Goal: Task Accomplishment & Management: Manage account settings

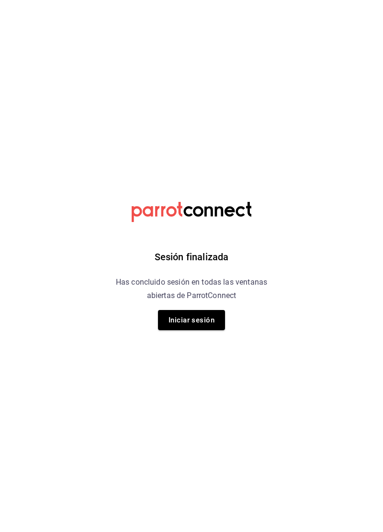
click at [212, 322] on button "Iniciar sesión" at bounding box center [191, 320] width 67 height 20
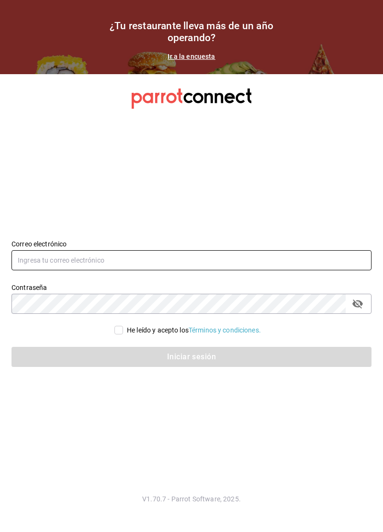
click at [306, 270] on input "text" at bounding box center [191, 260] width 360 height 20
click at [296, 270] on input "text" at bounding box center [191, 260] width 360 height 20
click at [255, 270] on input "text" at bounding box center [191, 260] width 360 height 20
click at [256, 270] on input "text" at bounding box center [191, 260] width 360 height 20
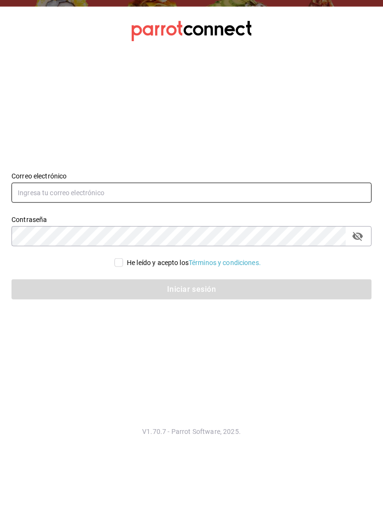
paste input "marcocorleony01@gmail.com"
type input "marcocorleony01@gmail.com"
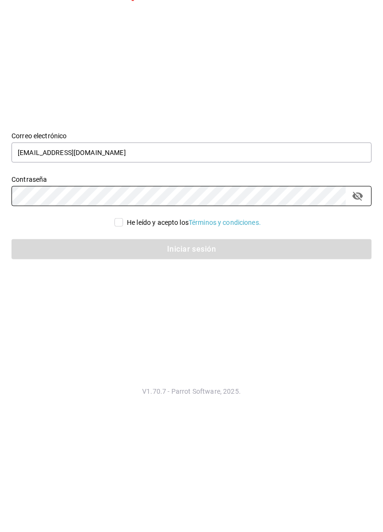
click at [361, 312] on button "passwordField" at bounding box center [357, 304] width 16 height 16
click at [117, 334] on input "He leído y acepto los Términos y condiciones." at bounding box center [118, 330] width 9 height 9
checkbox input "true"
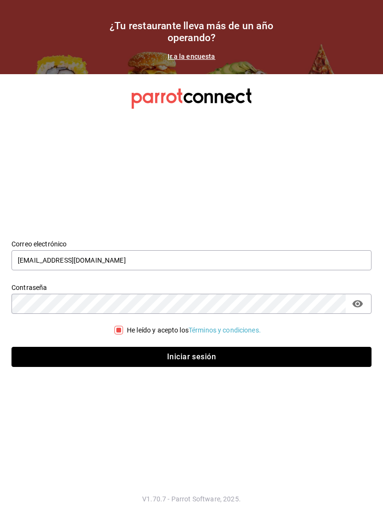
click at [297, 367] on button "Iniciar sesión" at bounding box center [191, 357] width 360 height 20
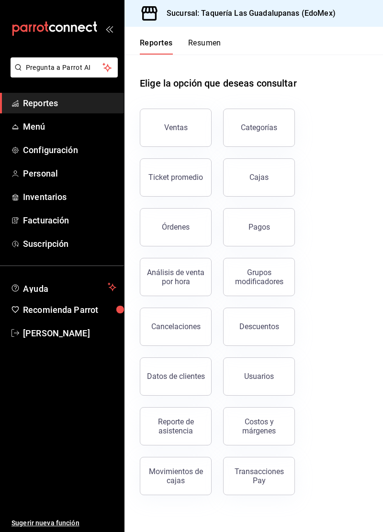
click at [40, 128] on span "Menú" at bounding box center [69, 126] width 93 height 13
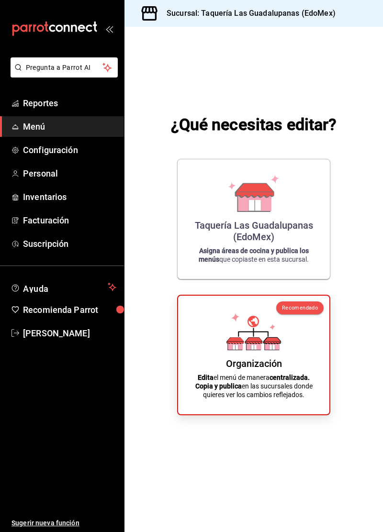
click at [301, 379] on div "Organización Edita el menú de manera centralizada. Copia y publica en las sucur…" at bounding box center [253, 354] width 128 height 103
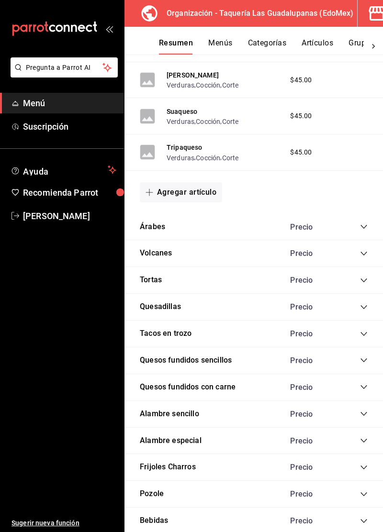
scroll to position [1423, 0]
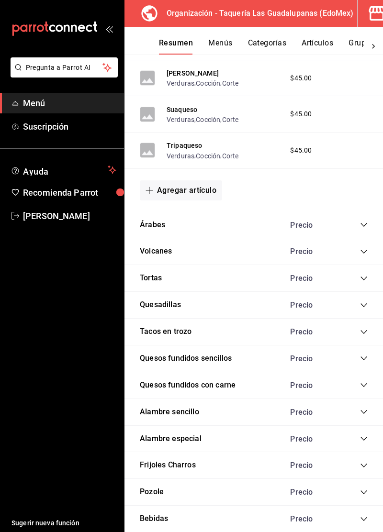
click at [361, 223] on icon "collapse-category-row" at bounding box center [363, 225] width 6 height 4
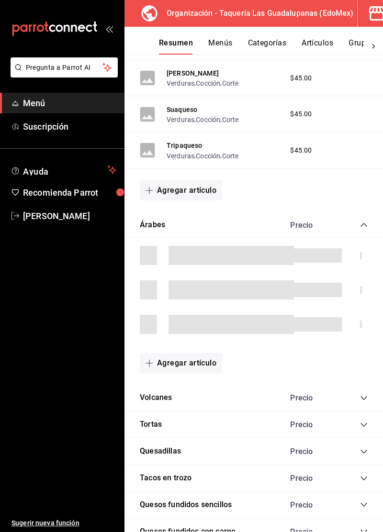
click at [361, 221] on icon "collapse-category-row" at bounding box center [364, 225] width 8 height 8
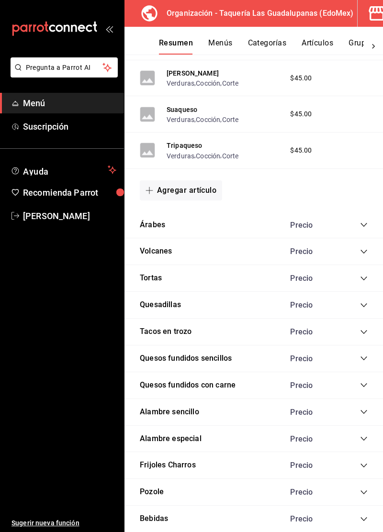
click at [361, 221] on icon "collapse-category-row" at bounding box center [364, 225] width 8 height 8
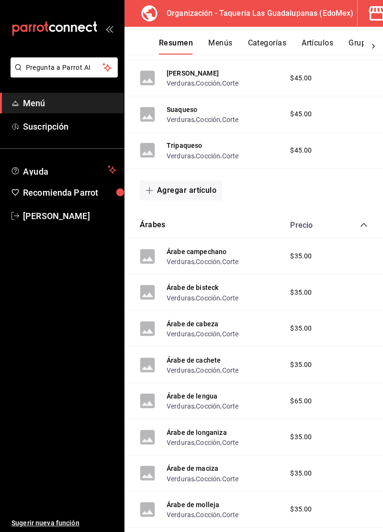
click at [364, 221] on icon "collapse-category-row" at bounding box center [364, 225] width 8 height 8
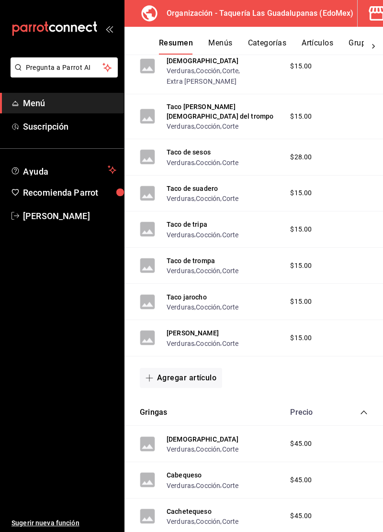
scroll to position [621, 0]
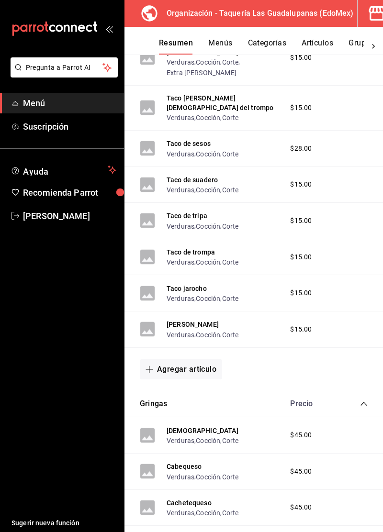
click at [361, 402] on icon "collapse-category-row" at bounding box center [363, 404] width 6 height 4
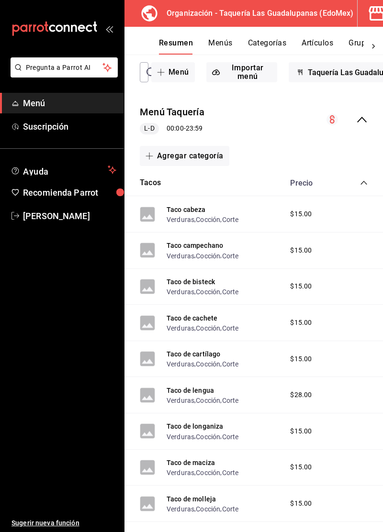
scroll to position [49, 0]
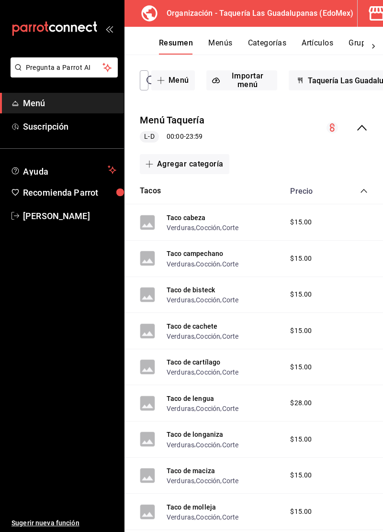
click at [364, 190] on icon "collapse-category-row" at bounding box center [364, 191] width 8 height 8
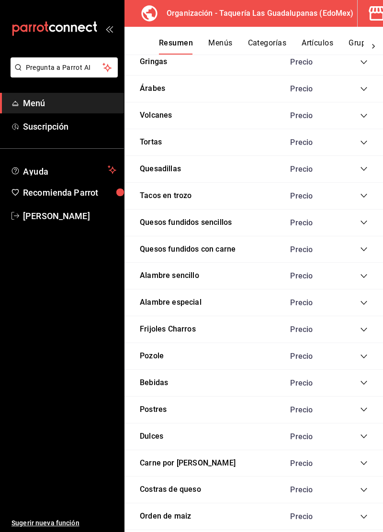
scroll to position [314, 0]
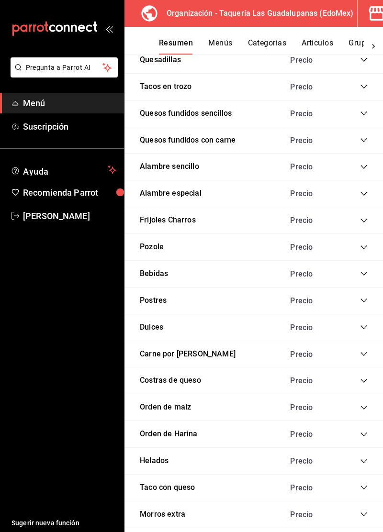
click at [361, 326] on icon "collapse-category-row" at bounding box center [364, 327] width 8 height 8
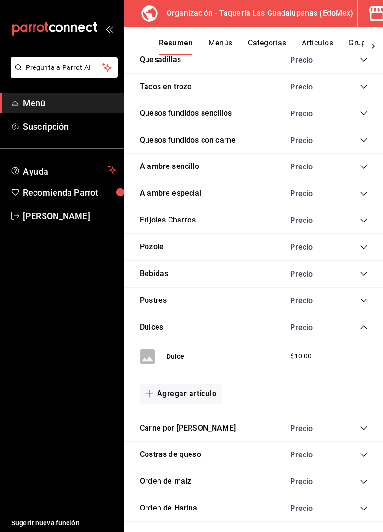
click at [362, 326] on icon "collapse-category-row" at bounding box center [364, 327] width 8 height 8
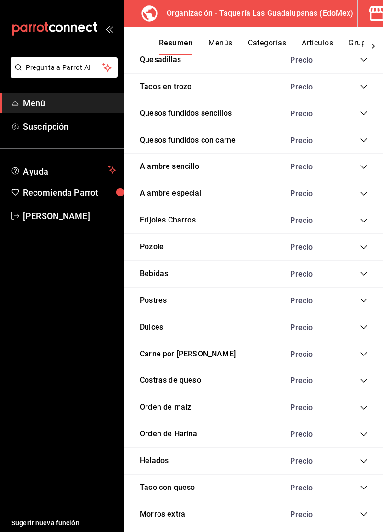
click at [363, 353] on icon "collapse-category-row" at bounding box center [364, 354] width 8 height 8
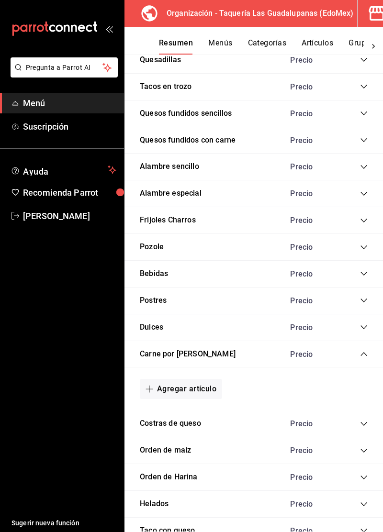
click at [364, 351] on icon "collapse-category-row" at bounding box center [364, 354] width 8 height 8
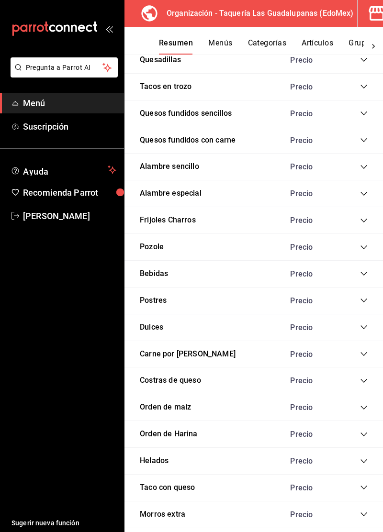
click at [363, 351] on icon "collapse-category-row" at bounding box center [364, 354] width 8 height 8
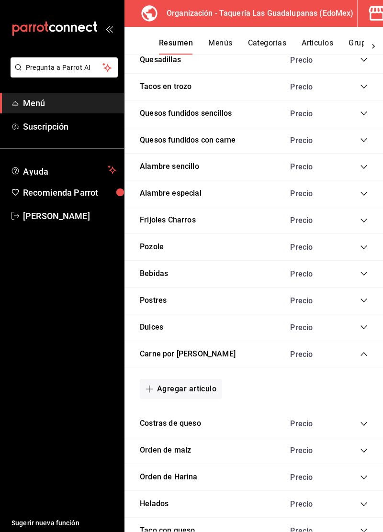
click at [361, 353] on icon "collapse-category-row" at bounding box center [364, 354] width 8 height 8
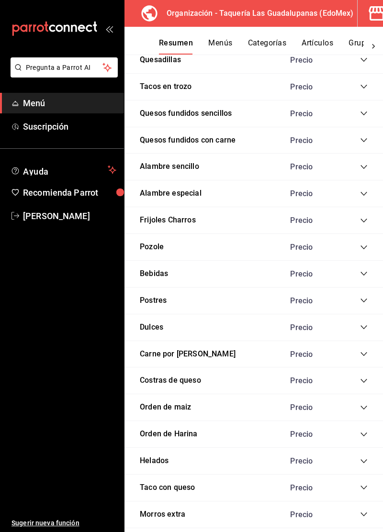
click at [361, 387] on div "Costras de queso Precio" at bounding box center [253, 380] width 258 height 27
click at [362, 379] on icon "collapse-category-row" at bounding box center [363, 381] width 6 height 4
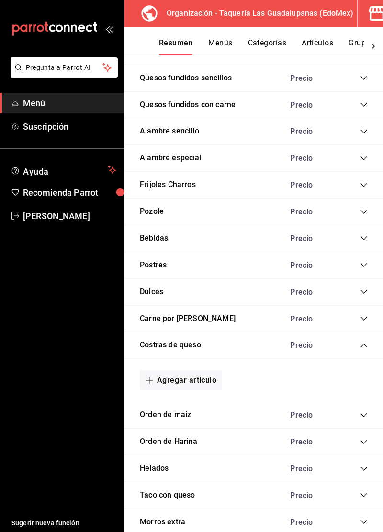
click at [362, 344] on icon "collapse-category-row" at bounding box center [364, 346] width 8 height 8
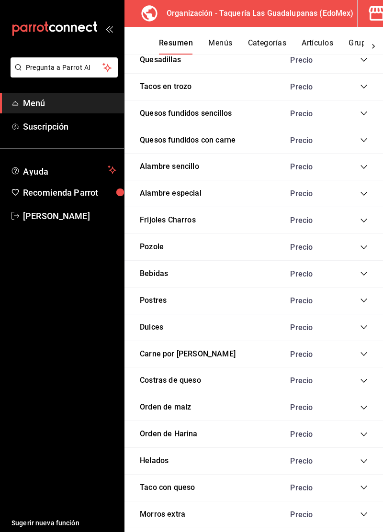
click at [361, 380] on icon "collapse-category-row" at bounding box center [364, 381] width 8 height 8
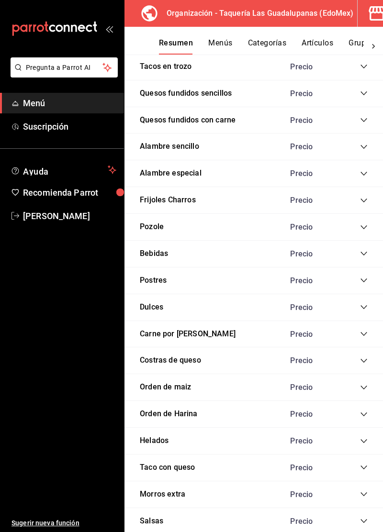
scroll to position [349, 0]
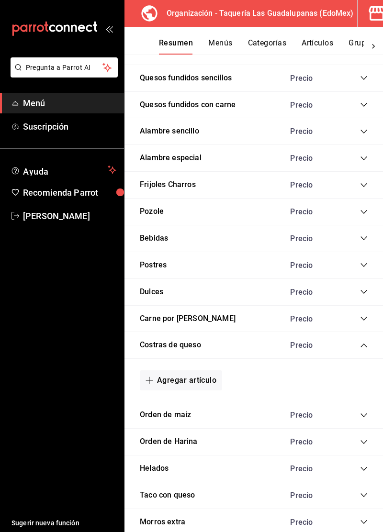
click at [361, 344] on icon "collapse-category-row" at bounding box center [364, 346] width 8 height 8
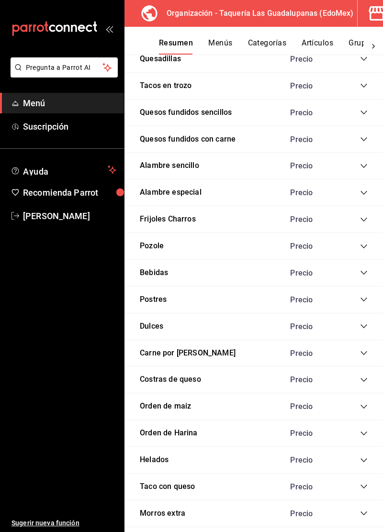
scroll to position [314, 0]
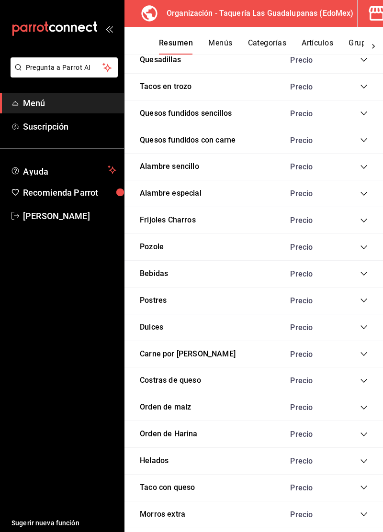
click at [362, 353] on icon "collapse-category-row" at bounding box center [364, 354] width 8 height 8
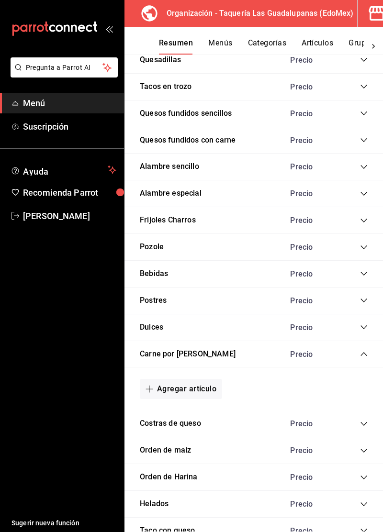
click at [361, 351] on icon "collapse-category-row" at bounding box center [364, 354] width 8 height 8
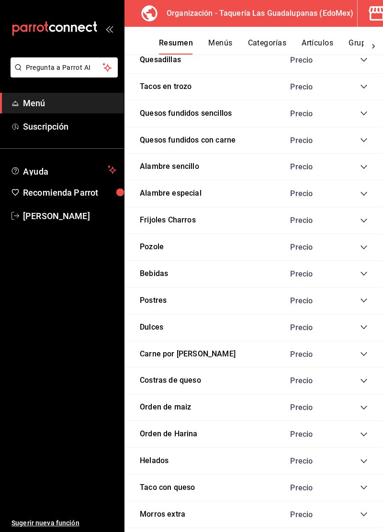
click at [364, 405] on icon "collapse-category-row" at bounding box center [364, 408] width 8 height 8
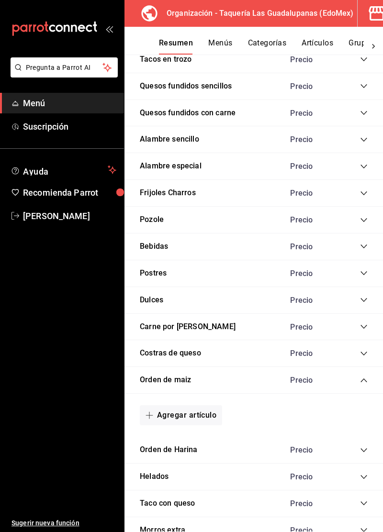
click at [362, 380] on icon "collapse-category-row" at bounding box center [364, 380] width 8 height 8
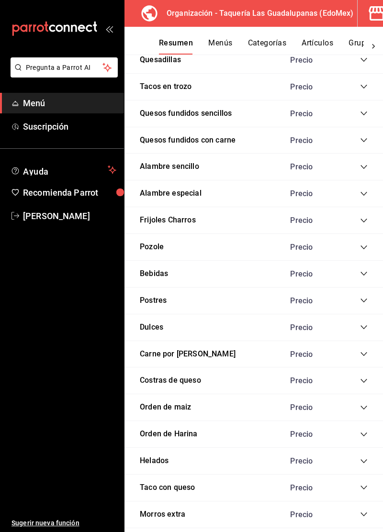
click at [362, 407] on icon "collapse-category-row" at bounding box center [364, 408] width 8 height 8
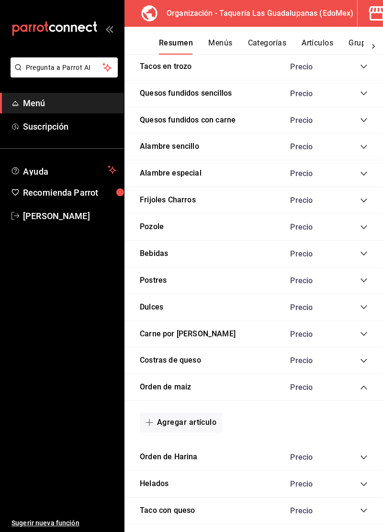
scroll to position [341, 0]
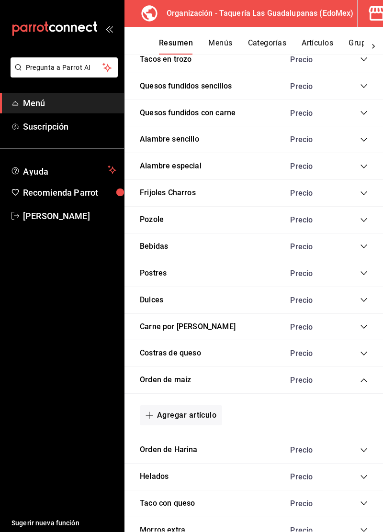
click at [363, 380] on icon "collapse-category-row" at bounding box center [364, 380] width 8 height 8
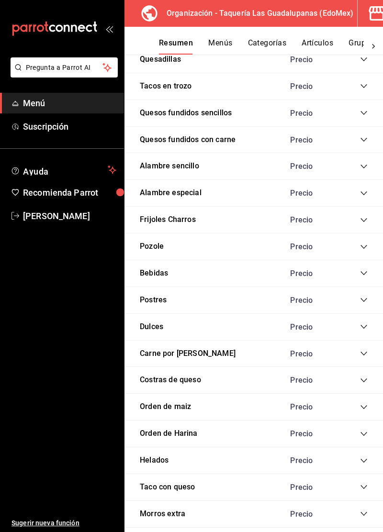
scroll to position [314, 0]
click at [362, 433] on icon "collapse-category-row" at bounding box center [364, 435] width 8 height 8
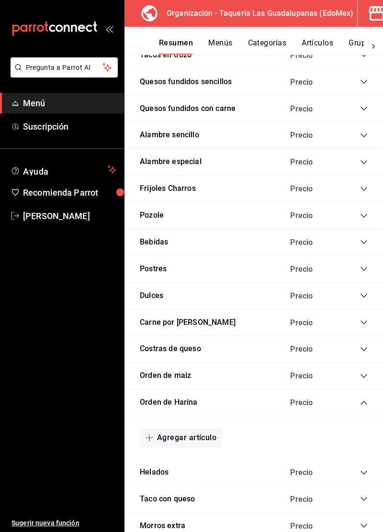
scroll to position [357, 0]
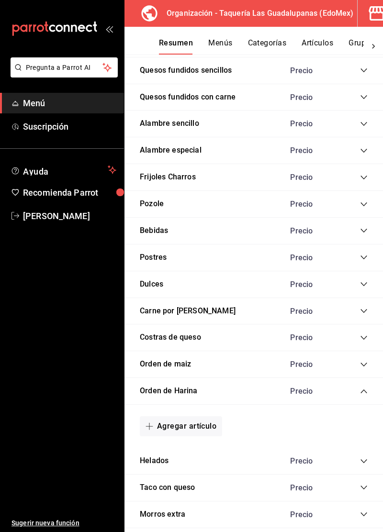
click at [361, 390] on icon "collapse-category-row" at bounding box center [364, 391] width 8 height 8
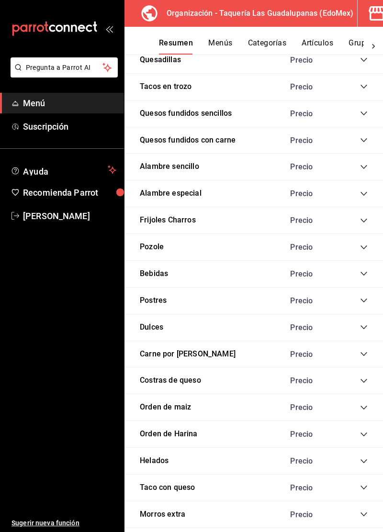
scroll to position [314, 0]
click at [364, 460] on icon "collapse-category-row" at bounding box center [364, 461] width 8 height 8
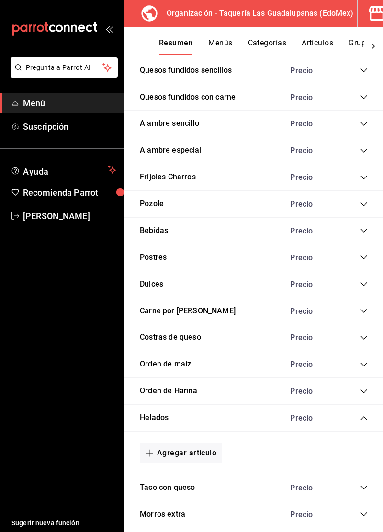
click at [362, 416] on icon "collapse-category-row" at bounding box center [363, 418] width 6 height 4
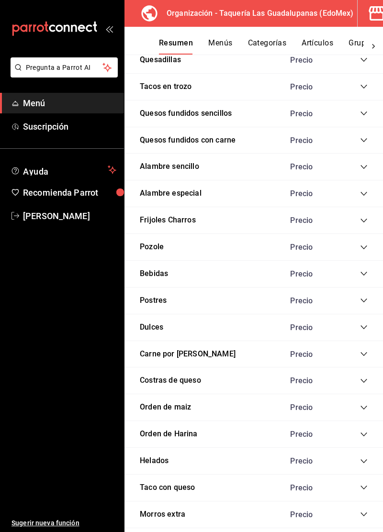
click at [363, 487] on icon "collapse-category-row" at bounding box center [364, 488] width 8 height 8
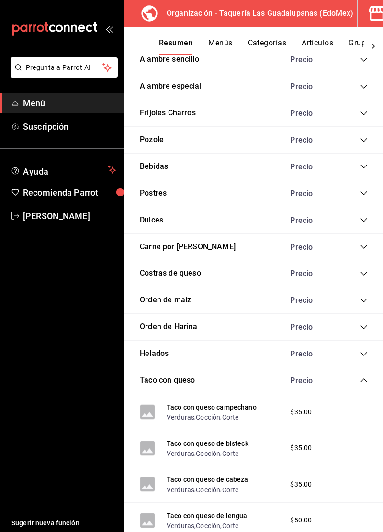
click at [363, 379] on icon "collapse-category-row" at bounding box center [364, 380] width 8 height 8
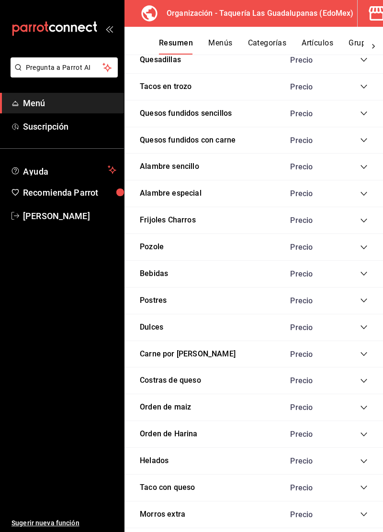
click at [363, 510] on icon "collapse-category-row" at bounding box center [364, 514] width 8 height 8
click at [362, 512] on icon "collapse-category-row" at bounding box center [363, 514] width 6 height 4
click at [362, 531] on icon "collapse-category-row" at bounding box center [363, 541] width 6 height 4
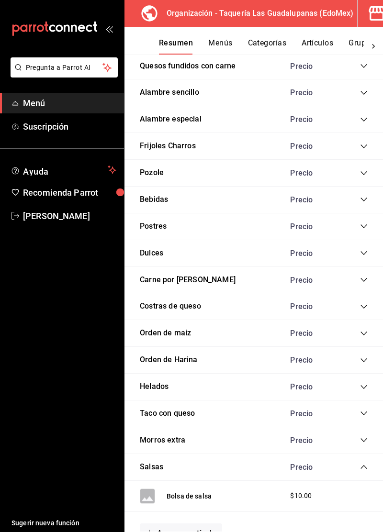
click at [363, 463] on icon "collapse-category-row" at bounding box center [364, 467] width 8 height 8
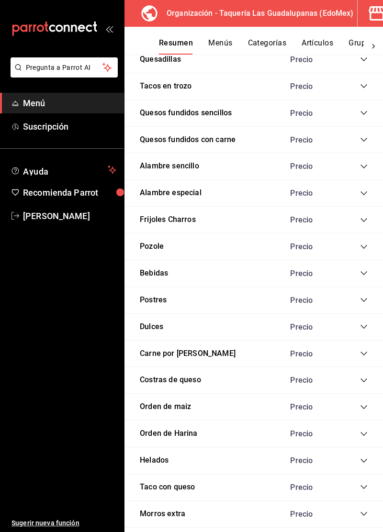
click at [362, 430] on icon "collapse-category-row" at bounding box center [364, 434] width 8 height 8
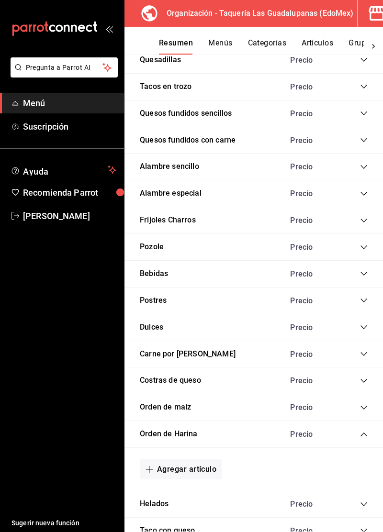
click at [363, 431] on icon "collapse-category-row" at bounding box center [364, 435] width 8 height 8
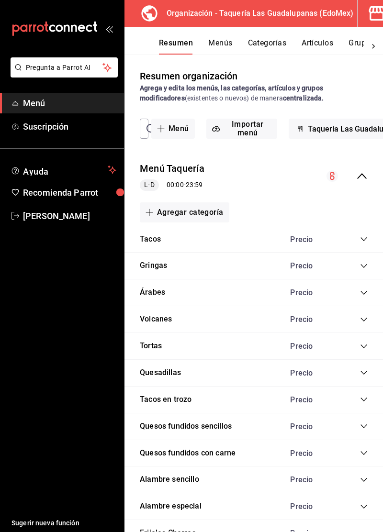
scroll to position [0, 0]
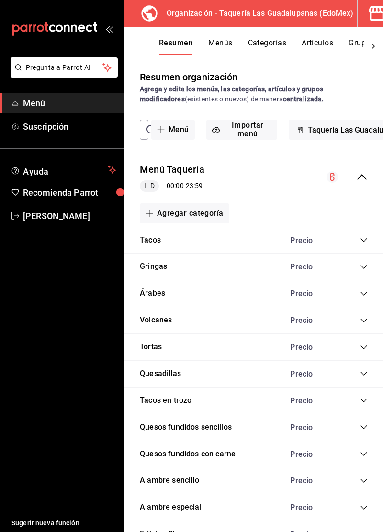
click at [228, 39] on button "Menús" at bounding box center [220, 46] width 24 height 16
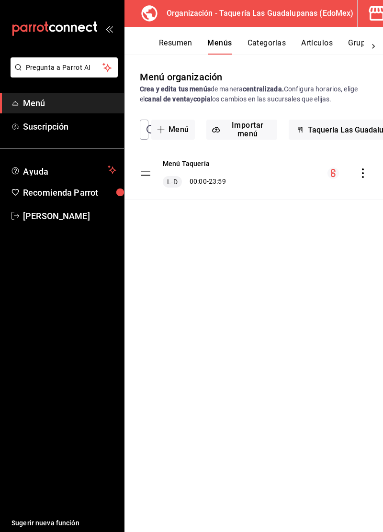
click at [290, 175] on div "Menú Taquería L-D 00:00 - 23:59" at bounding box center [253, 173] width 258 height 52
click at [296, 186] on div "Menú Taquería L-D 00:00 - 23:59" at bounding box center [253, 173] width 258 height 52
click at [297, 177] on div "Menú Taquería L-D 00:00 - 23:59" at bounding box center [253, 173] width 258 height 52
click at [255, 182] on div "Menú Taquería L-D 00:00 - 23:59" at bounding box center [253, 173] width 258 height 52
click at [280, 182] on div "Menú Taquería L-D 00:00 - 23:59" at bounding box center [253, 173] width 258 height 52
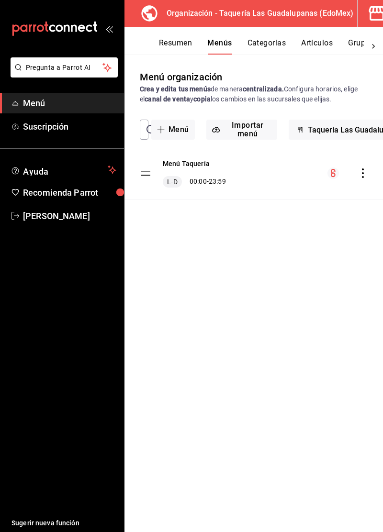
click at [287, 185] on div "Menú Taquería L-D 00:00 - 23:59" at bounding box center [253, 173] width 258 height 52
click at [287, 184] on div "Menú Taquería L-D 00:00 - 23:59" at bounding box center [253, 173] width 258 height 52
click at [283, 183] on div "Menú Taquería L-D 00:00 - 23:59" at bounding box center [253, 173] width 258 height 52
click at [287, 188] on div "Menú Taquería L-D 00:00 - 23:59" at bounding box center [253, 173] width 258 height 52
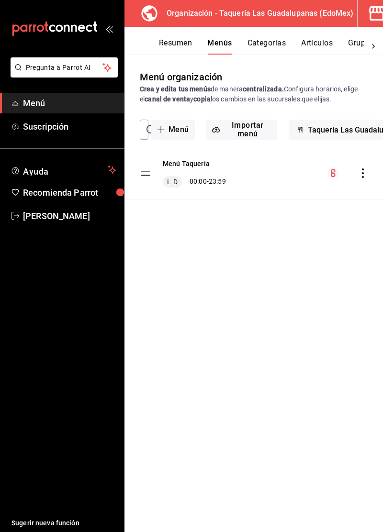
click at [275, 46] on button "Categorías" at bounding box center [266, 46] width 39 height 16
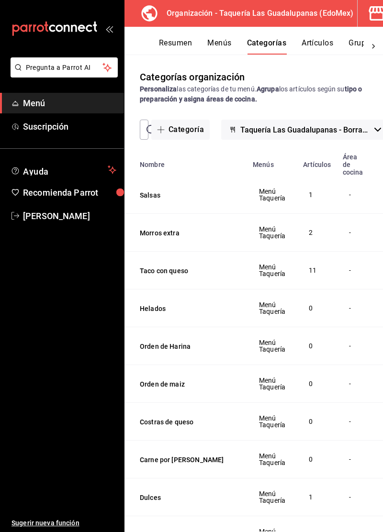
click at [225, 45] on button "Menús" at bounding box center [219, 46] width 24 height 16
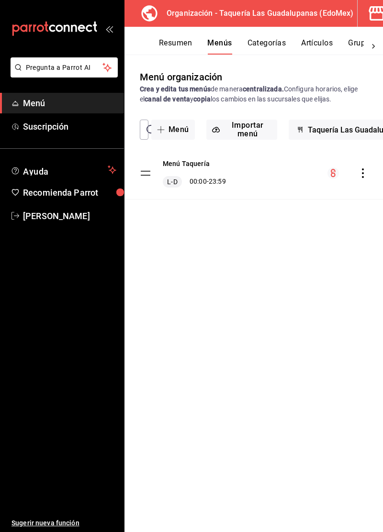
click at [136, 521] on div "Menú organización Crea y edita tus menús de manera centralizada. Configura hora…" at bounding box center [253, 301] width 258 height 462
click at [181, 44] on button "Resumen" at bounding box center [175, 46] width 33 height 16
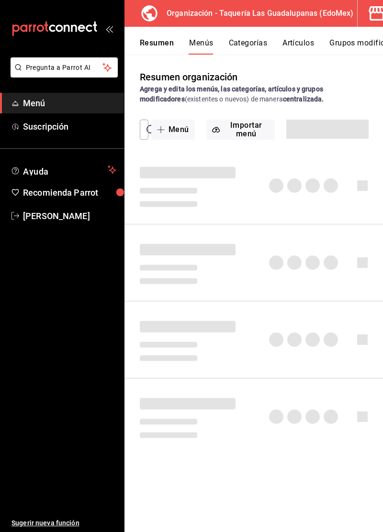
click at [168, 44] on button "Resumen" at bounding box center [157, 46] width 34 height 16
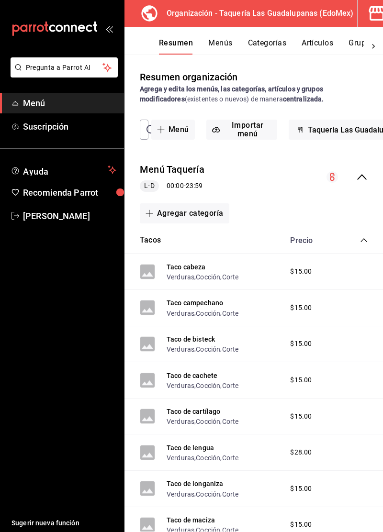
click at [245, 188] on div "Menú Taquería L-D 00:00 - 23:59" at bounding box center [253, 177] width 258 height 44
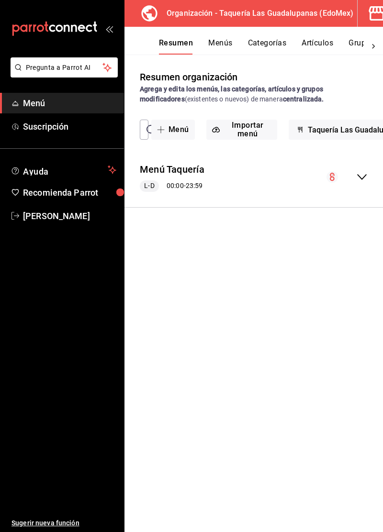
click at [308, 188] on div "Menú Taquería L-D 00:00 - 23:59" at bounding box center [253, 177] width 258 height 44
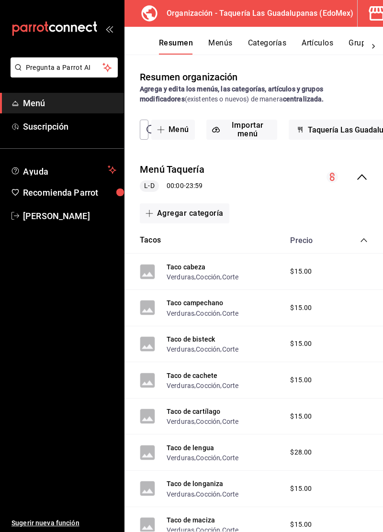
click at [315, 192] on div "Menú Taquería L-D 00:00 - 23:59" at bounding box center [253, 177] width 258 height 44
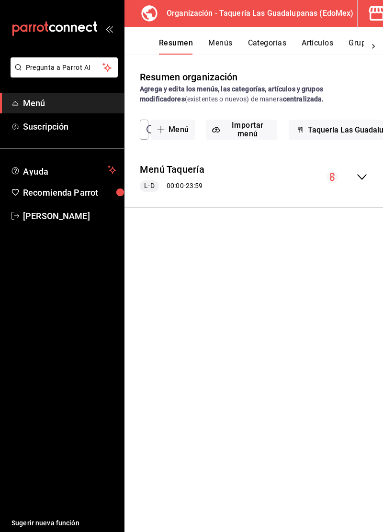
click at [268, 48] on button "Categorías" at bounding box center [267, 46] width 39 height 16
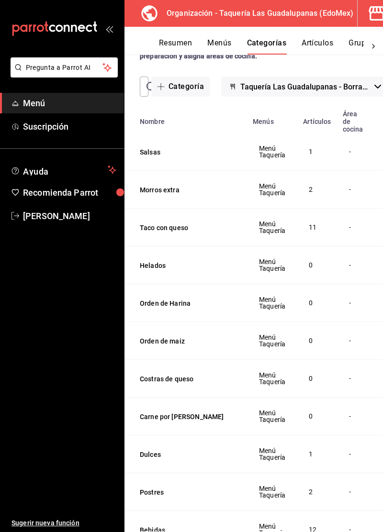
scroll to position [46, 0]
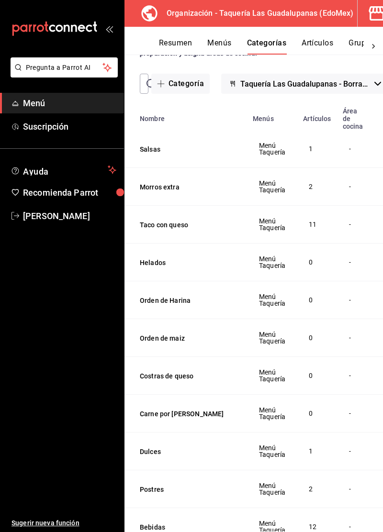
click at [352, 188] on div "-" at bounding box center [352, 186] width 9 height 11
click at [282, 191] on span "Menú Taquería" at bounding box center [272, 186] width 26 height 13
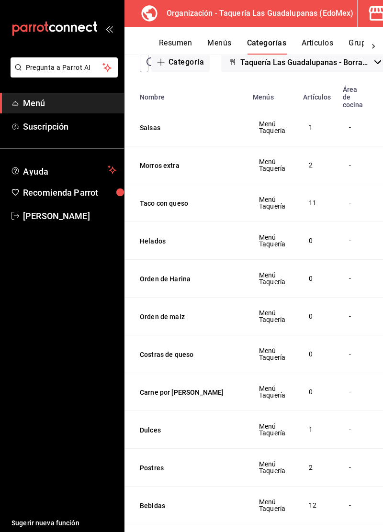
scroll to position [73, 0]
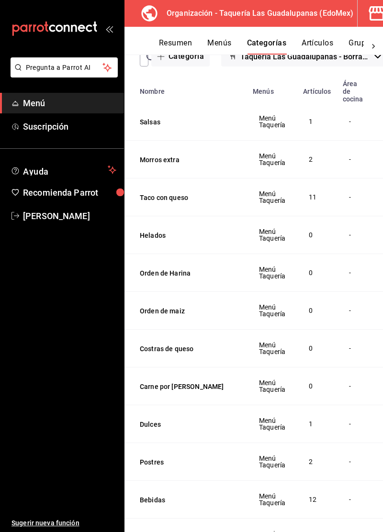
click at [163, 159] on button "Morros extra" at bounding box center [188, 160] width 96 height 10
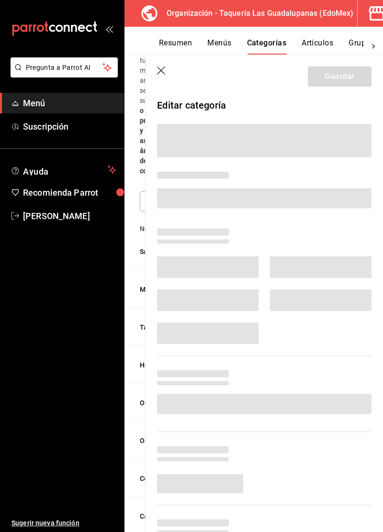
click at [164, 155] on main "Categorías organización Personaliza las categorías de tu menú. Agrupa los artíc…" at bounding box center [253, 293] width 258 height 477
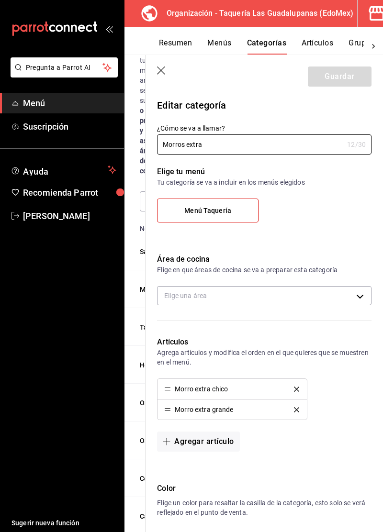
click at [160, 67] on icon "button" at bounding box center [162, 71] width 10 height 10
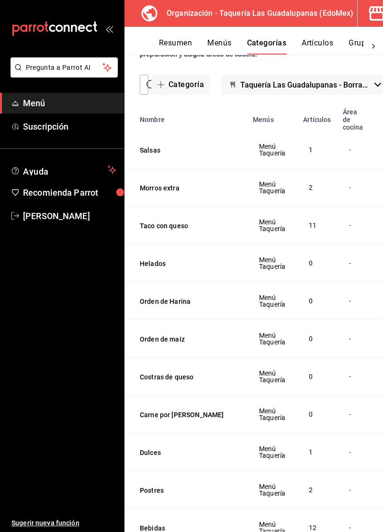
scroll to position [49, 0]
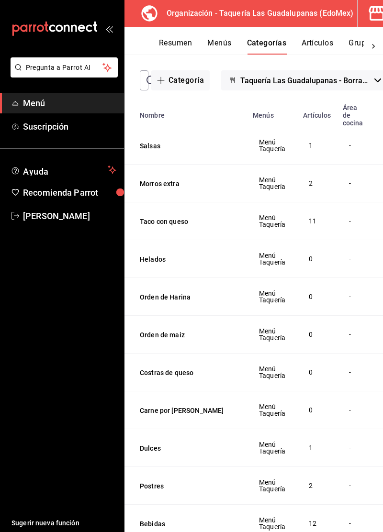
click at [321, 40] on button "Artículos" at bounding box center [317, 46] width 32 height 16
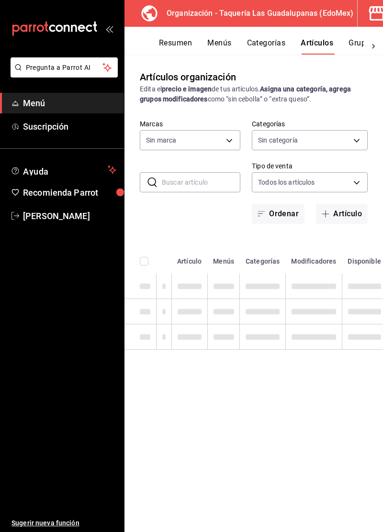
type input "7d895f5e-71e8-4674-aebc-fc8344751e67"
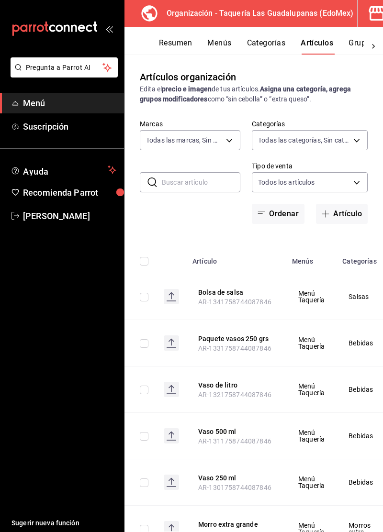
type input "e5395fb8-f424-4587-9455-43e08fa27530,93e85a62-ab76-4caf-9dff-9b8e5fb3b8d5,66132…"
click at [186, 43] on button "Resumen" at bounding box center [175, 46] width 33 height 16
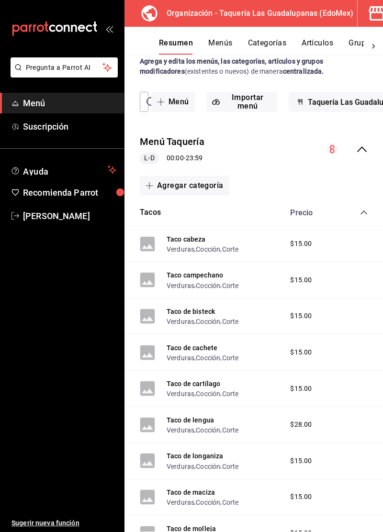
scroll to position [27, 0]
click at [364, 212] on icon "collapse-category-row" at bounding box center [364, 213] width 8 height 8
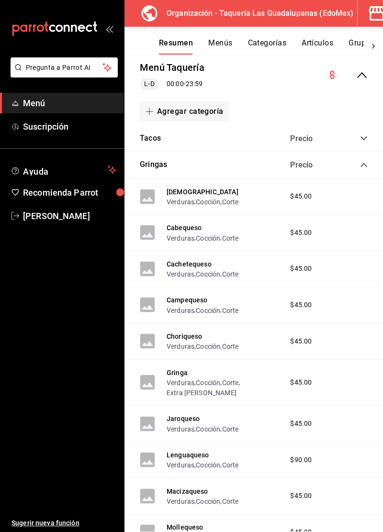
scroll to position [106, 0]
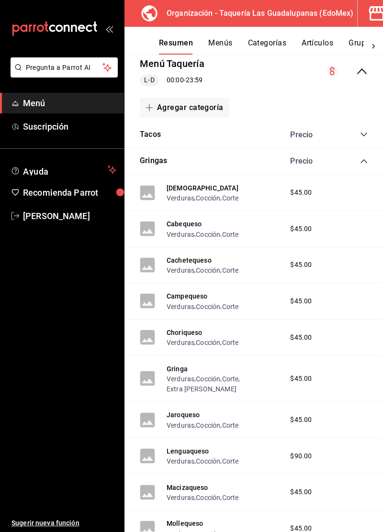
click at [363, 163] on icon "collapse-category-row" at bounding box center [364, 161] width 8 height 8
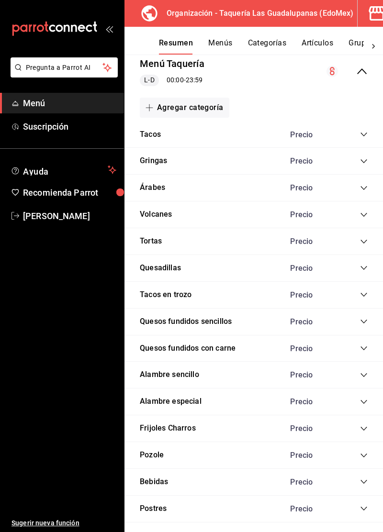
click at [362, 134] on icon "collapse-category-row" at bounding box center [363, 135] width 6 height 4
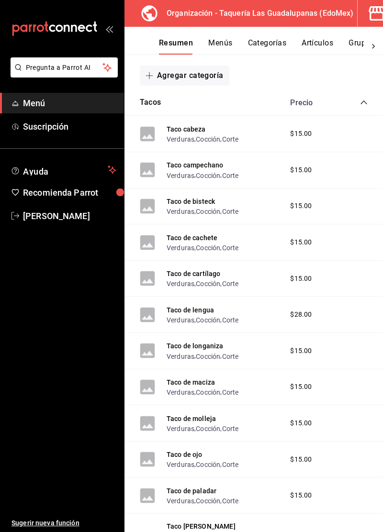
scroll to position [0, 0]
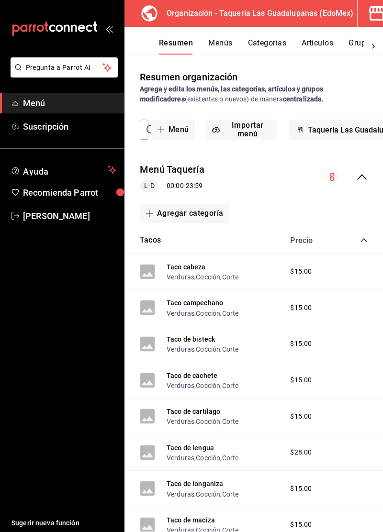
click at [362, 240] on icon "collapse-category-row" at bounding box center [364, 240] width 8 height 8
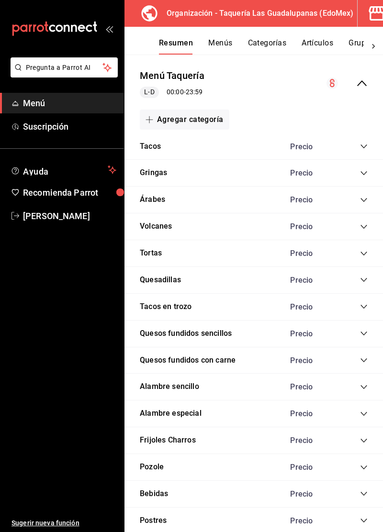
scroll to position [95, 0]
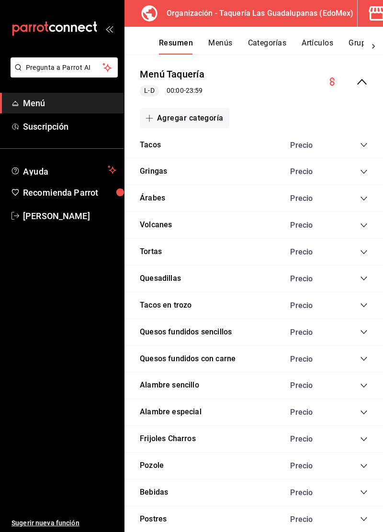
click at [364, 171] on icon "collapse-category-row" at bounding box center [364, 172] width 8 height 8
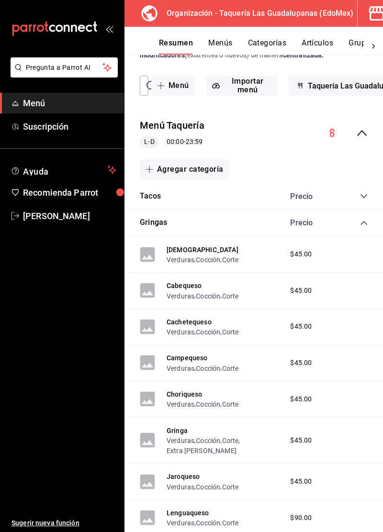
scroll to position [0, 0]
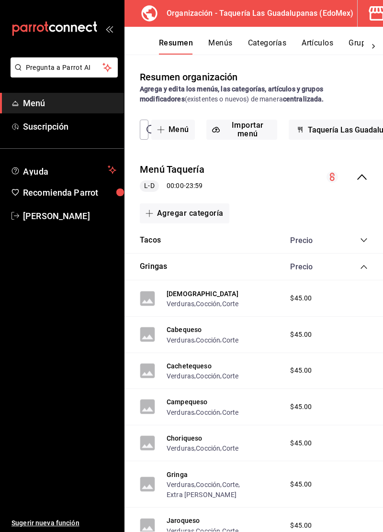
click at [361, 265] on icon "collapse-category-row" at bounding box center [364, 267] width 8 height 8
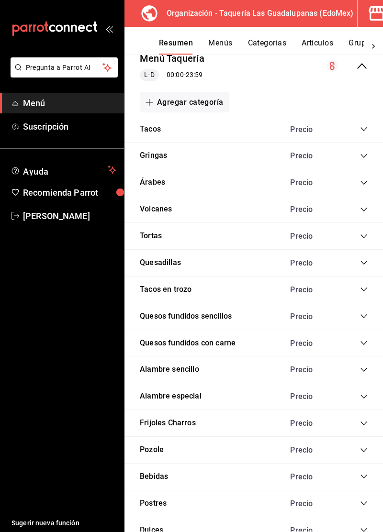
scroll to position [128, 0]
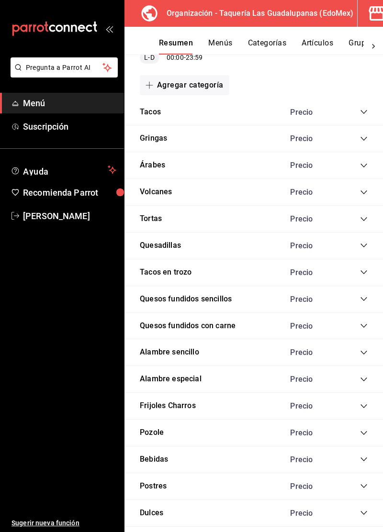
click at [357, 175] on div "Árabes Precio" at bounding box center [253, 165] width 258 height 27
click at [362, 166] on icon "collapse-category-row" at bounding box center [364, 166] width 8 height 8
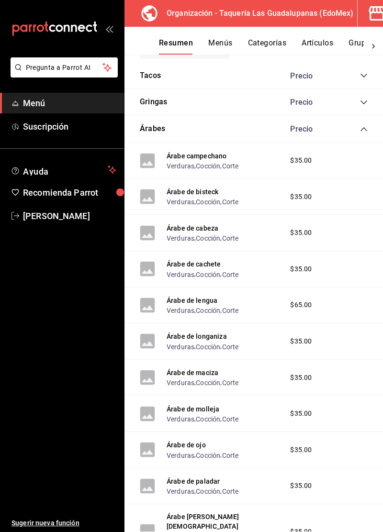
scroll to position [166, 0]
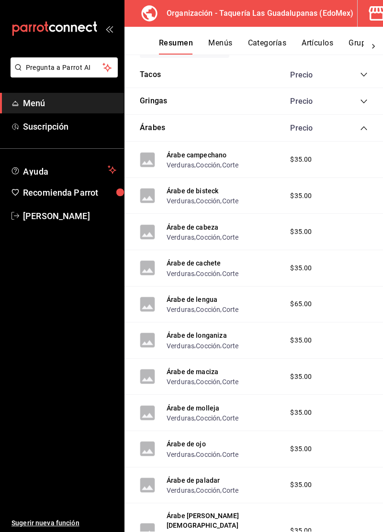
click at [360, 128] on icon "collapse-category-row" at bounding box center [364, 128] width 8 height 8
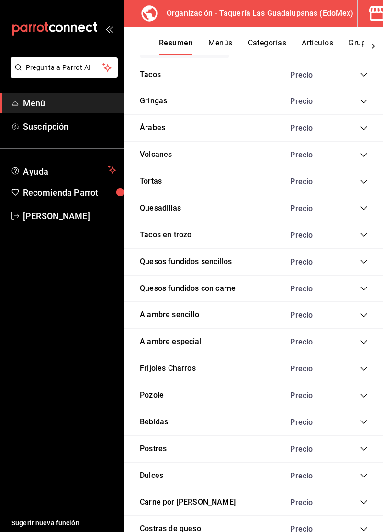
click at [362, 156] on icon "collapse-category-row" at bounding box center [364, 155] width 8 height 8
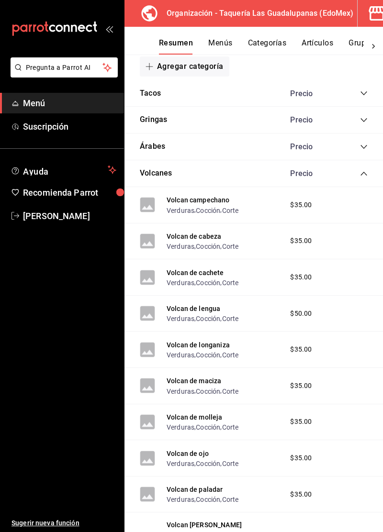
scroll to position [145, 0]
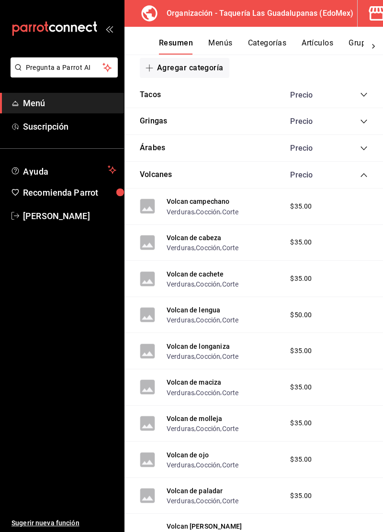
click at [362, 173] on icon "collapse-category-row" at bounding box center [364, 175] width 8 height 8
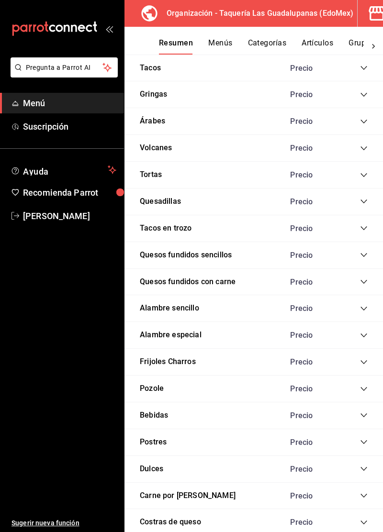
scroll to position [190, 0]
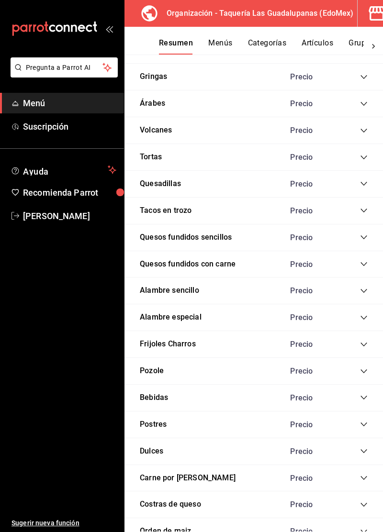
click at [364, 159] on icon "collapse-category-row" at bounding box center [364, 158] width 8 height 8
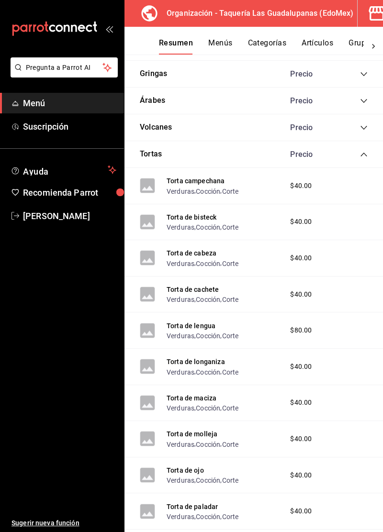
scroll to position [191, 0]
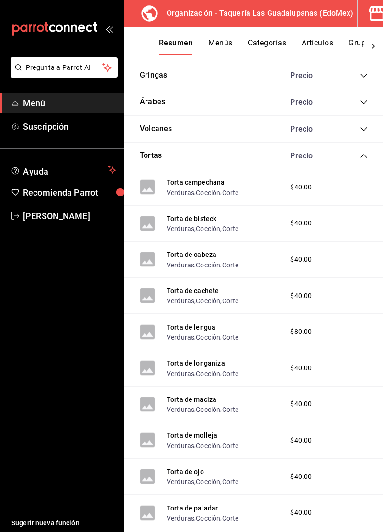
click at [364, 157] on icon "collapse-category-row" at bounding box center [364, 156] width 8 height 8
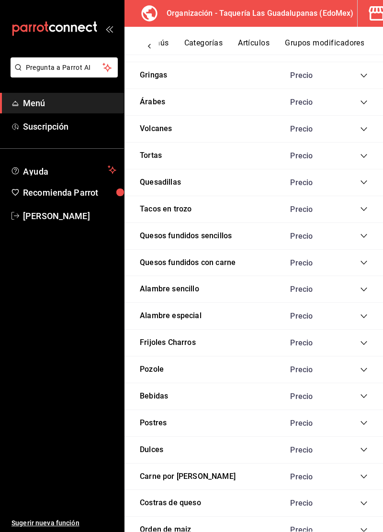
scroll to position [0, 66]
click at [323, 52] on button "Grupos modificadores" at bounding box center [323, 46] width 79 height 16
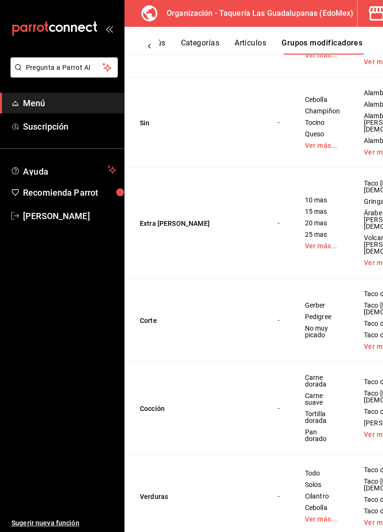
scroll to position [407, 0]
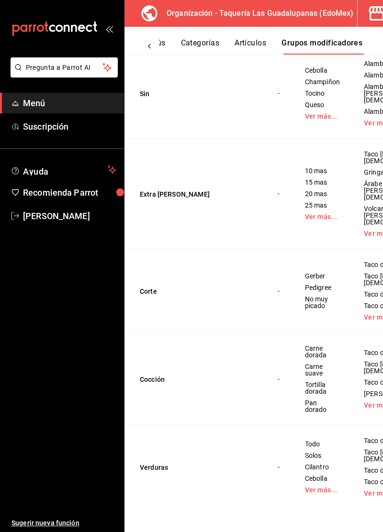
click at [253, 44] on button "Artículos" at bounding box center [250, 46] width 32 height 16
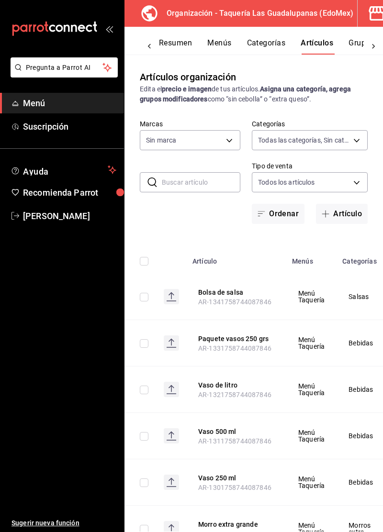
click at [247, 43] on button "Categorías" at bounding box center [266, 46] width 39 height 16
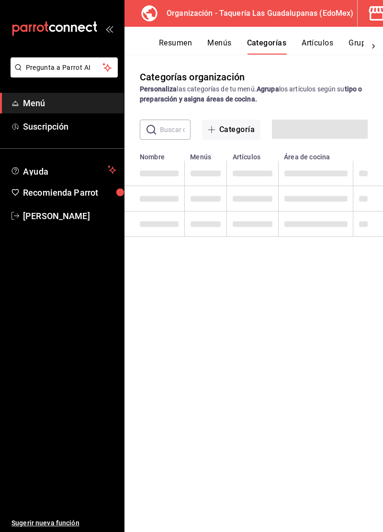
click at [168, 47] on button "Resumen" at bounding box center [175, 46] width 33 height 16
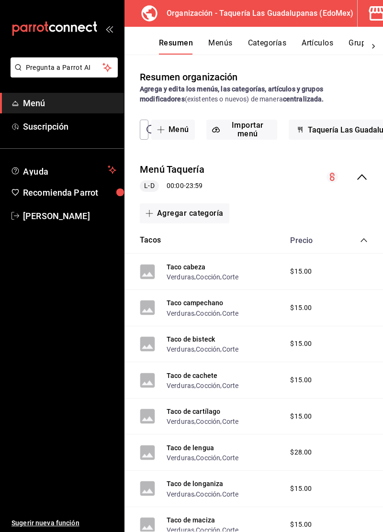
click at [363, 242] on icon "collapse-category-row" at bounding box center [364, 240] width 8 height 8
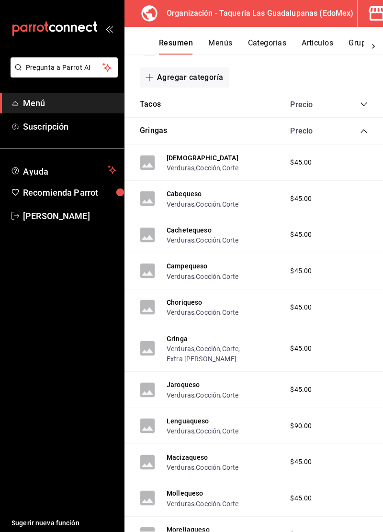
scroll to position [127, 0]
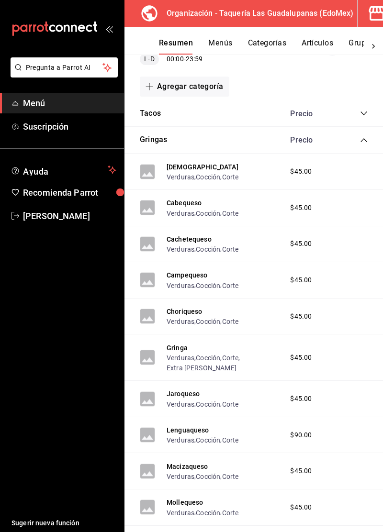
click at [353, 145] on div "Gringas Precio" at bounding box center [253, 140] width 258 height 27
click at [363, 142] on icon "collapse-category-row" at bounding box center [364, 140] width 8 height 8
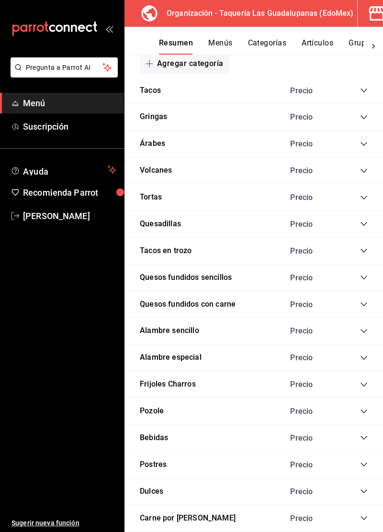
scroll to position [171, 0]
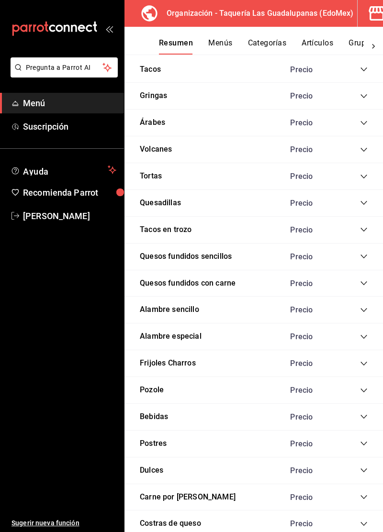
click at [364, 176] on icon "collapse-category-row" at bounding box center [364, 177] width 8 height 8
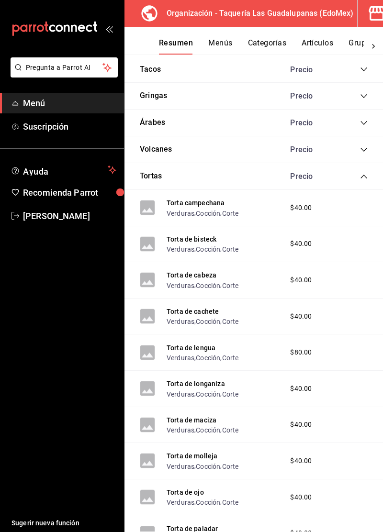
click at [361, 177] on icon "collapse-category-row" at bounding box center [364, 177] width 8 height 8
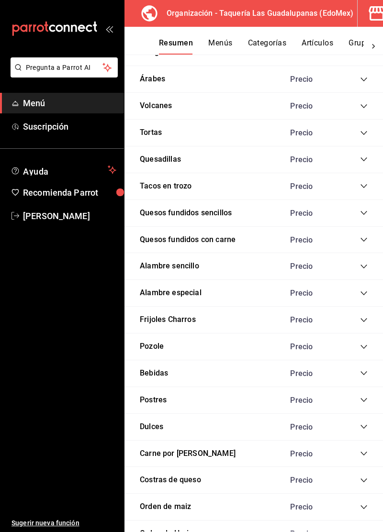
scroll to position [215, 0]
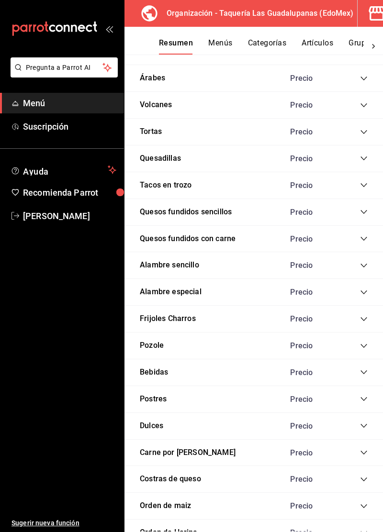
click at [363, 161] on icon "collapse-category-row" at bounding box center [364, 159] width 8 height 8
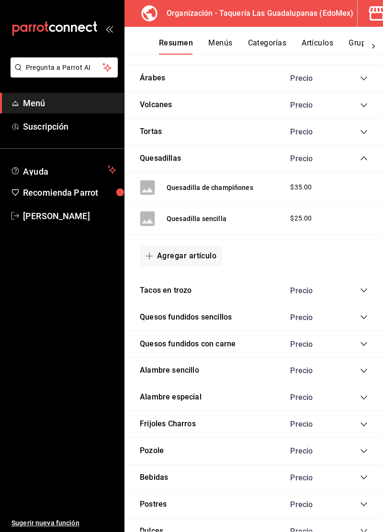
click at [364, 157] on icon "collapse-category-row" at bounding box center [364, 159] width 8 height 8
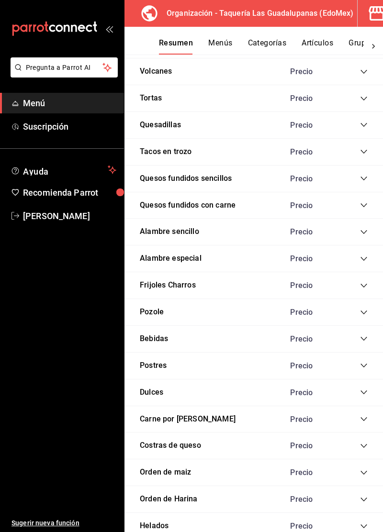
scroll to position [249, 0]
click at [363, 150] on icon "collapse-category-row" at bounding box center [364, 151] width 8 height 8
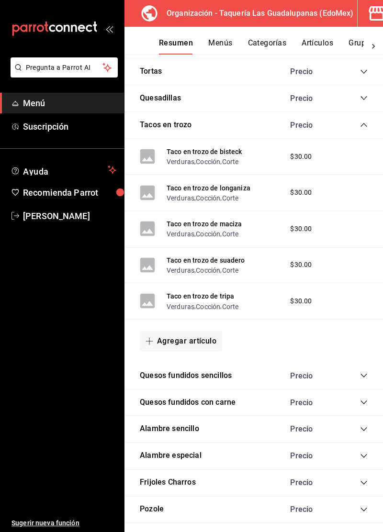
scroll to position [279, 0]
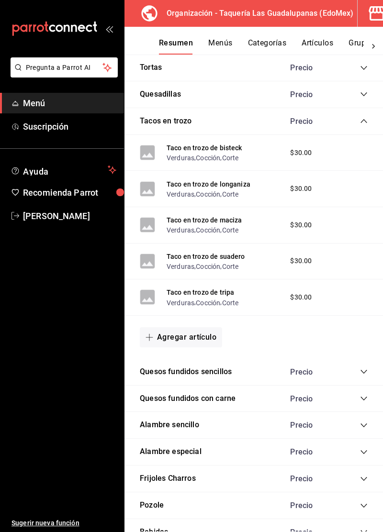
click at [362, 121] on icon "collapse-category-row" at bounding box center [364, 121] width 8 height 8
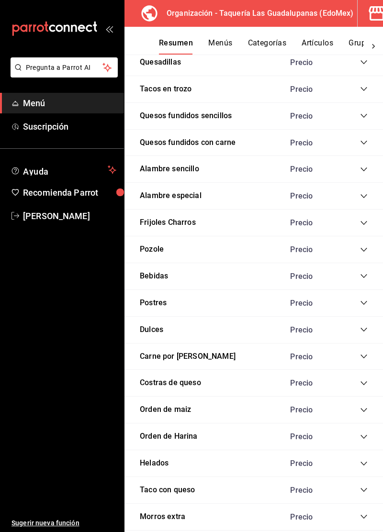
scroll to position [313, 0]
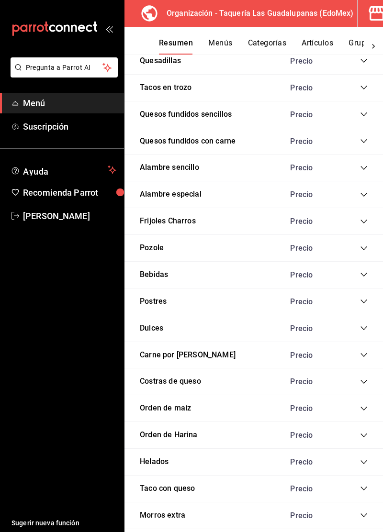
click at [362, 111] on icon "collapse-category-row" at bounding box center [364, 114] width 8 height 8
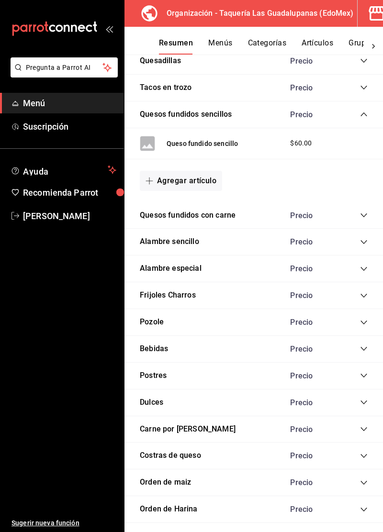
click at [362, 116] on icon "collapse-category-row" at bounding box center [364, 114] width 8 height 8
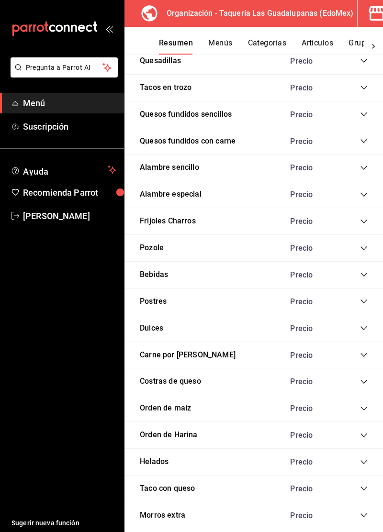
click at [361, 142] on icon "collapse-category-row" at bounding box center [364, 141] width 8 height 8
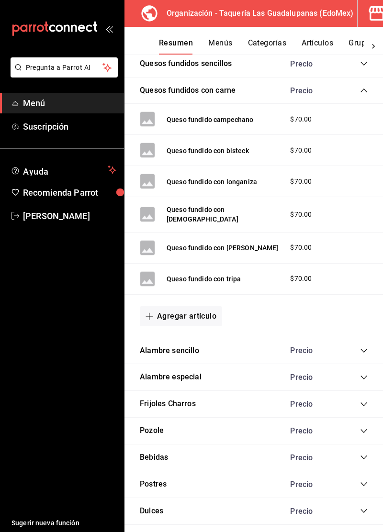
scroll to position [364, 0]
click at [200, 309] on button "Agregar artículo" at bounding box center [181, 316] width 82 height 20
click at [193, 363] on li "Artículo nuevo" at bounding box center [177, 357] width 75 height 23
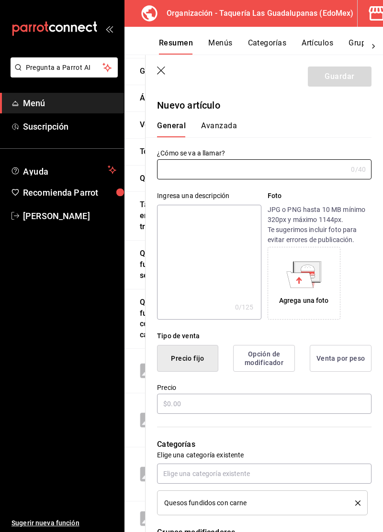
click at [159, 71] on icon "button" at bounding box center [162, 71] width 10 height 10
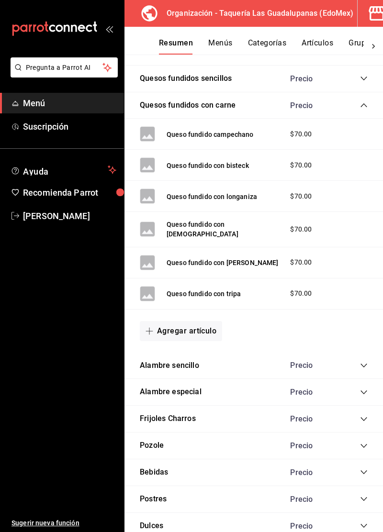
scroll to position [343, 0]
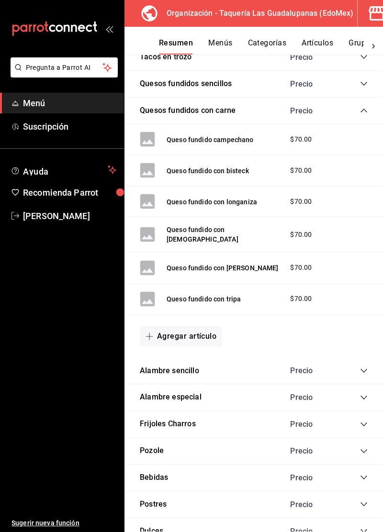
click at [200, 336] on button "Agregar artículo" at bounding box center [181, 336] width 82 height 20
click at [187, 380] on li "Artículo nuevo" at bounding box center [177, 378] width 75 height 23
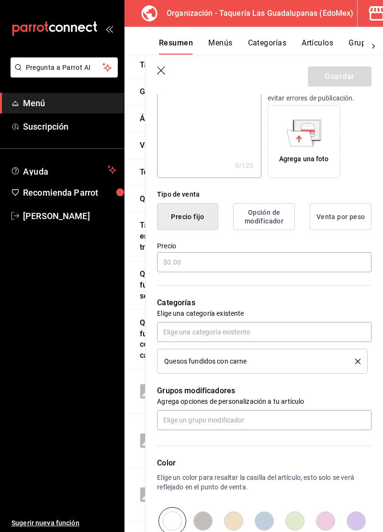
scroll to position [154, 0]
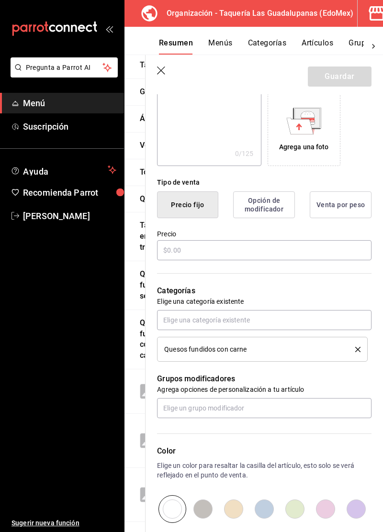
type input "Queso fundido moreliano"
click at [313, 248] on input "text" at bounding box center [264, 250] width 214 height 20
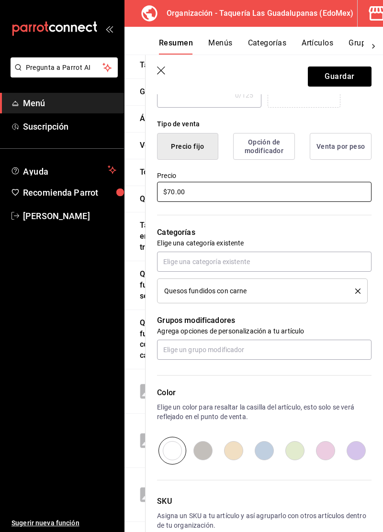
scroll to position [218, 0]
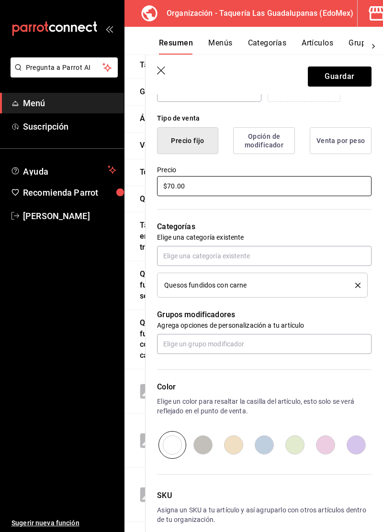
type input "$70.00"
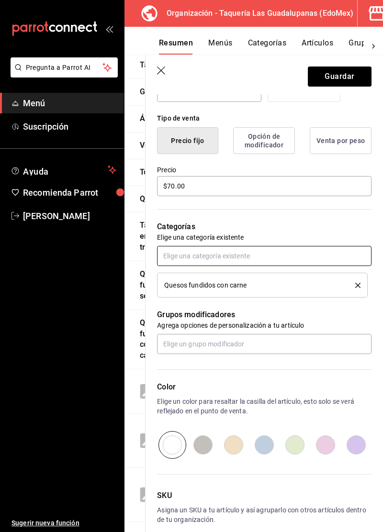
click at [330, 253] on input "text" at bounding box center [264, 256] width 214 height 20
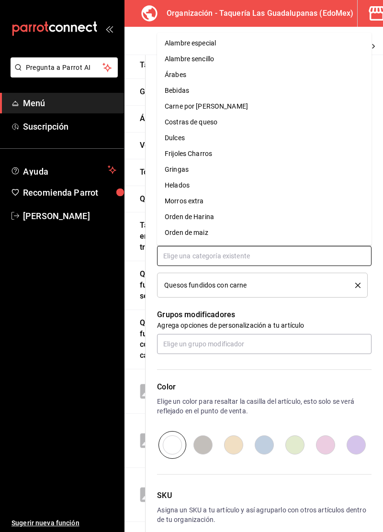
scroll to position [0, 0]
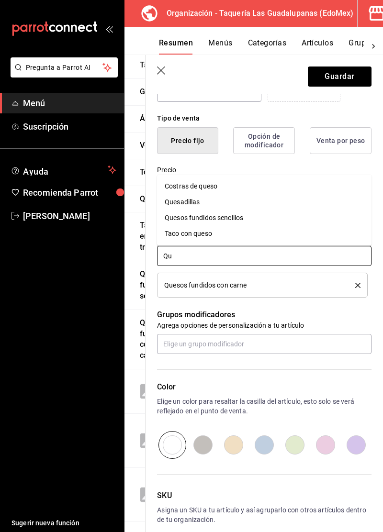
type input "Q"
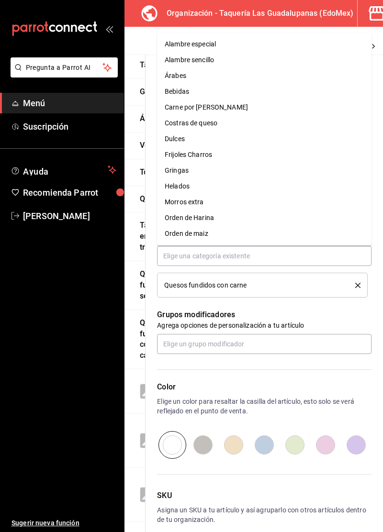
click at [299, 288] on div "Quesos fundidos con carne" at bounding box center [262, 285] width 196 height 11
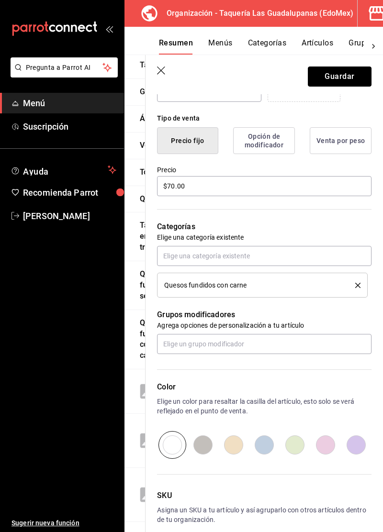
click at [336, 79] on button "Guardar" at bounding box center [340, 76] width 64 height 20
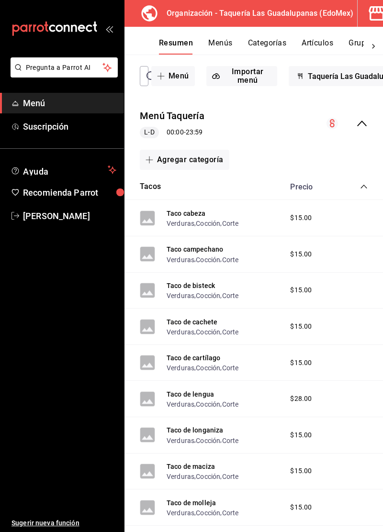
scroll to position [28, 0]
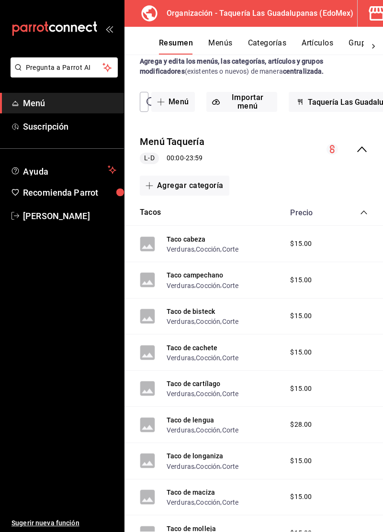
click at [364, 212] on icon "collapse-category-row" at bounding box center [364, 213] width 8 height 8
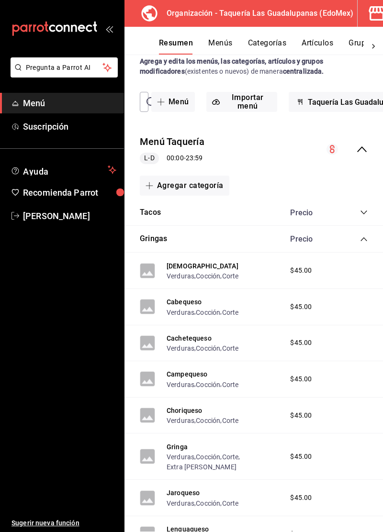
click at [361, 238] on icon "collapse-category-row" at bounding box center [364, 239] width 8 height 8
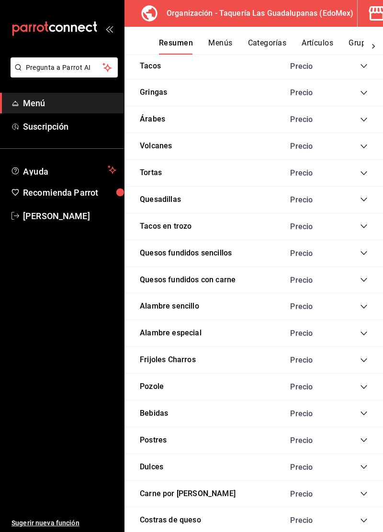
scroll to position [176, 0]
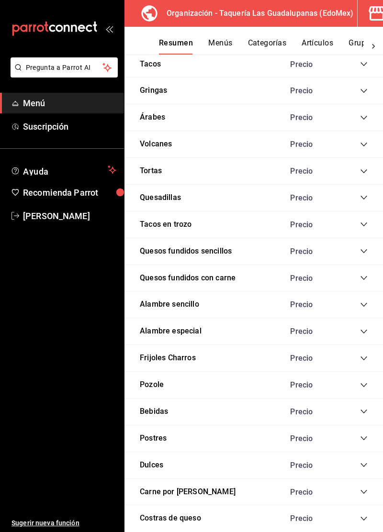
click at [362, 276] on icon "collapse-category-row" at bounding box center [363, 278] width 6 height 4
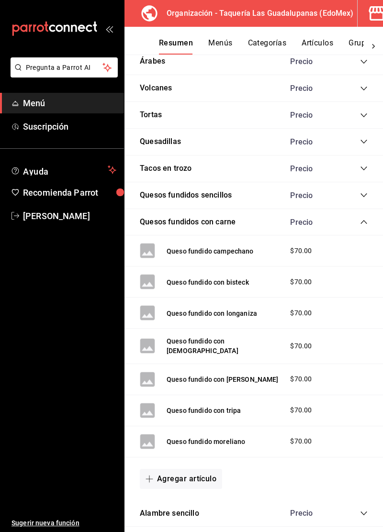
scroll to position [232, 0]
click at [282, 408] on div "$70.00" at bounding box center [310, 410] width 61 height 10
click at [232, 407] on button "Queso fundido con tripa" at bounding box center [203, 410] width 74 height 10
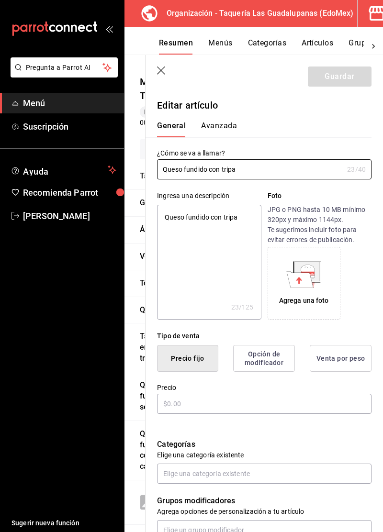
type textarea "x"
type input "$70.00"
type textarea "x"
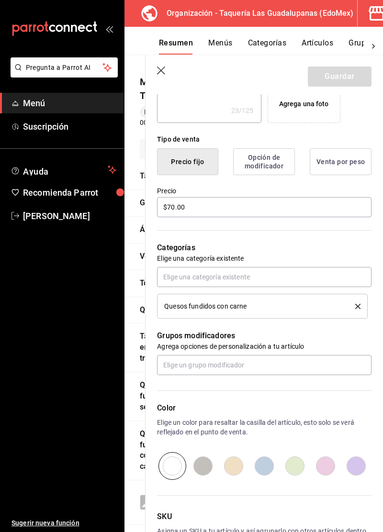
scroll to position [218, 0]
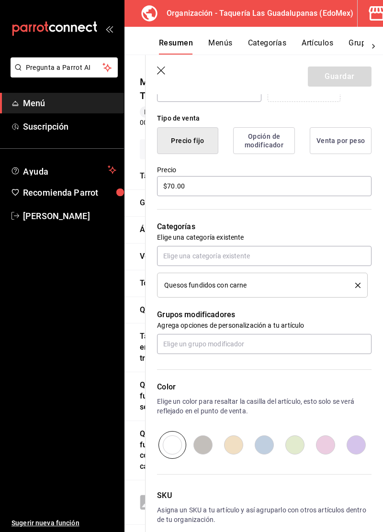
click at [160, 71] on icon "button" at bounding box center [161, 70] width 8 height 8
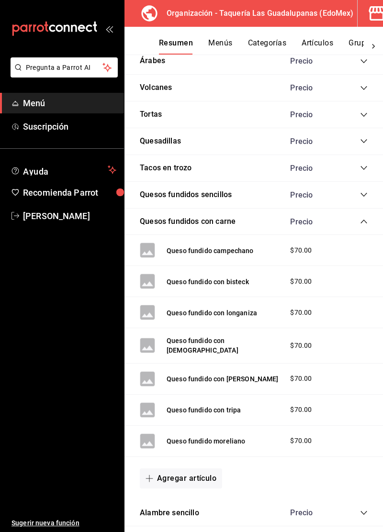
click at [181, 480] on button "Agregar artículo" at bounding box center [181, 478] width 82 height 20
click at [182, 510] on li "Artículo nuevo" at bounding box center [177, 508] width 75 height 23
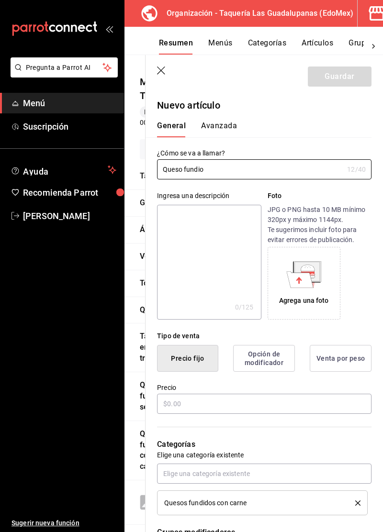
type input "Queso fundio"
click at [163, 70] on icon "button" at bounding box center [162, 71] width 10 height 10
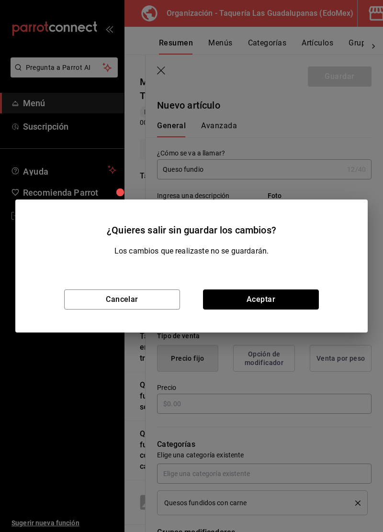
click at [223, 299] on button "Aceptar" at bounding box center [261, 299] width 116 height 20
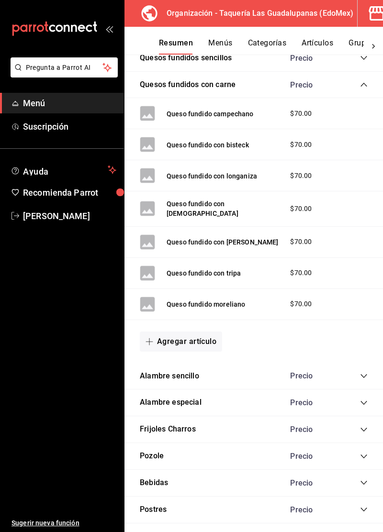
scroll to position [371, 0]
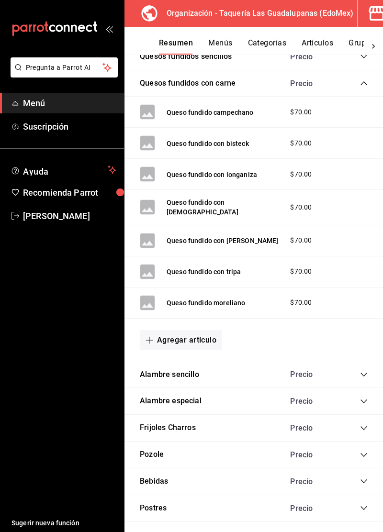
click at [184, 332] on button "Agregar artículo" at bounding box center [181, 340] width 82 height 20
click at [164, 360] on li "Artículo existente" at bounding box center [177, 358] width 75 height 23
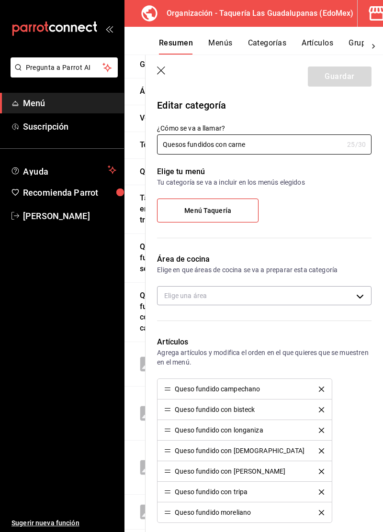
click at [158, 69] on icon "button" at bounding box center [162, 71] width 10 height 10
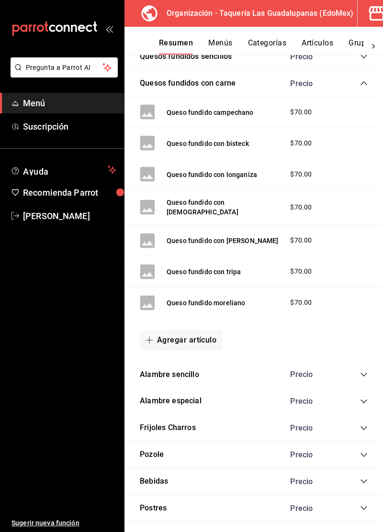
click at [197, 334] on button "Agregar artículo" at bounding box center [181, 340] width 82 height 20
click at [185, 388] on li "Artículo nuevo" at bounding box center [177, 382] width 75 height 23
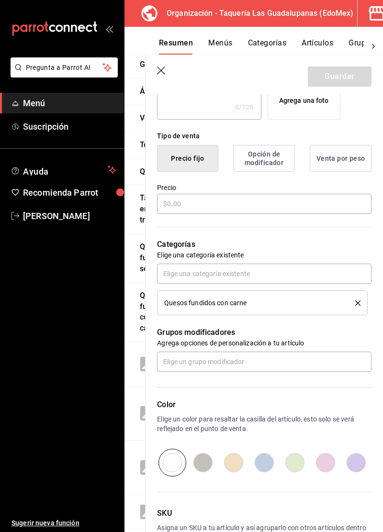
scroll to position [218, 0]
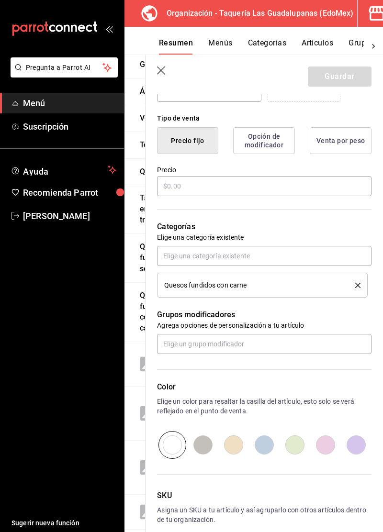
type input "Queso fundido jarocho"
click at [310, 189] on input "text" at bounding box center [264, 186] width 214 height 20
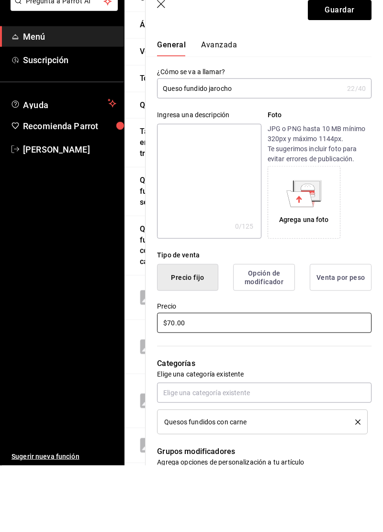
scroll to position [0, 0]
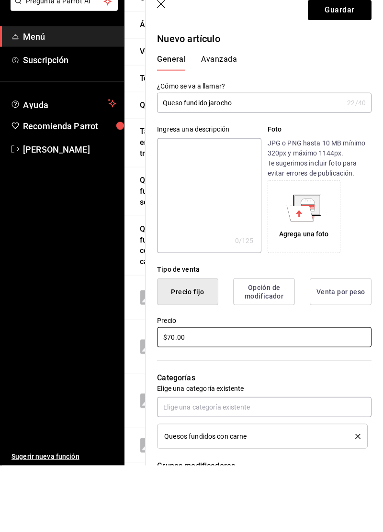
type input "$70.00"
click at [338, 76] on button "Guardar" at bounding box center [340, 76] width 64 height 20
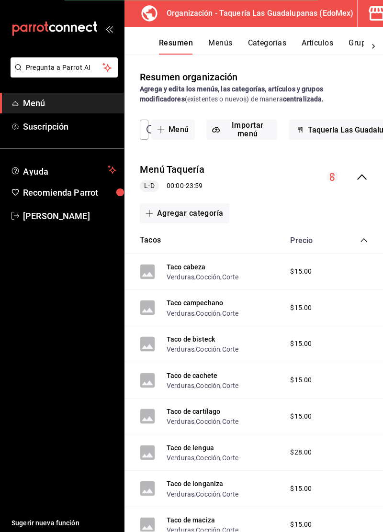
click at [362, 239] on icon "collapse-category-row" at bounding box center [364, 240] width 8 height 8
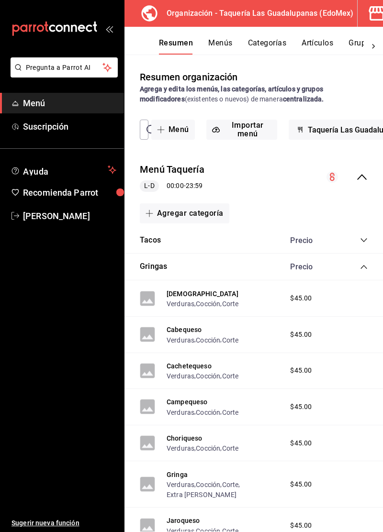
click at [364, 266] on icon "collapse-category-row" at bounding box center [364, 267] width 8 height 8
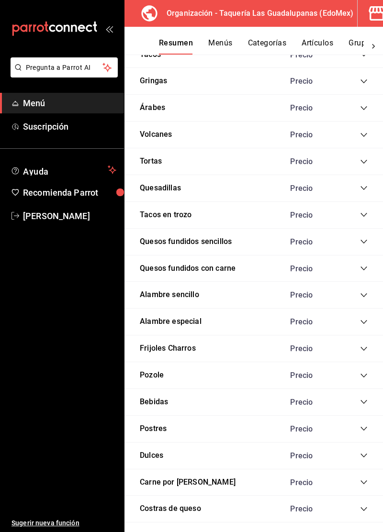
scroll to position [187, 0]
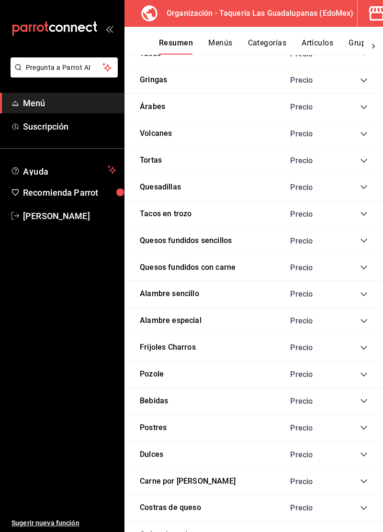
click at [364, 241] on icon "collapse-category-row" at bounding box center [363, 241] width 6 height 4
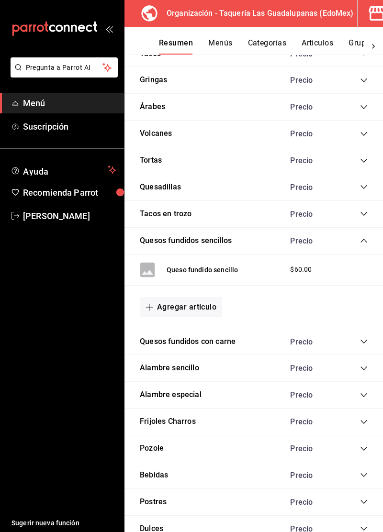
click at [361, 243] on icon "collapse-category-row" at bounding box center [364, 241] width 8 height 8
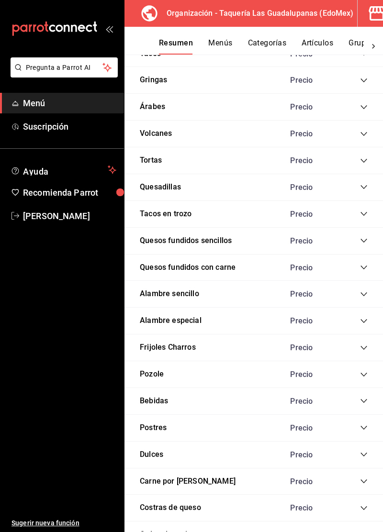
click at [363, 162] on icon "collapse-category-row" at bounding box center [364, 161] width 8 height 8
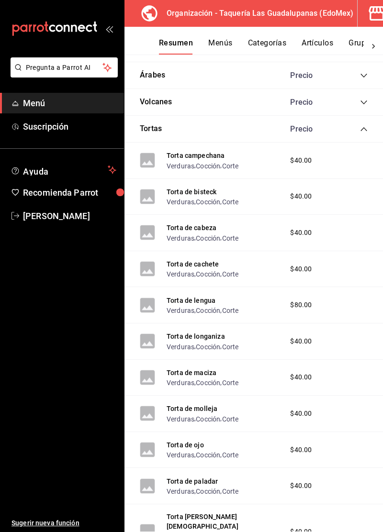
scroll to position [179, 0]
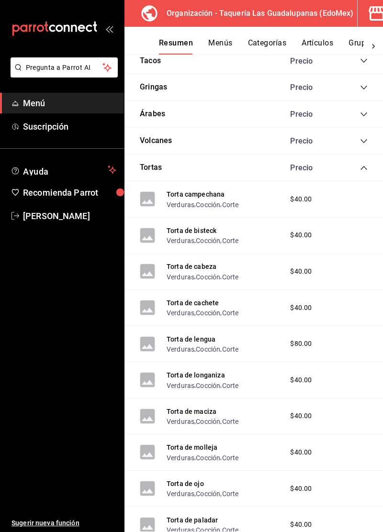
click at [363, 167] on icon "collapse-category-row" at bounding box center [364, 168] width 8 height 8
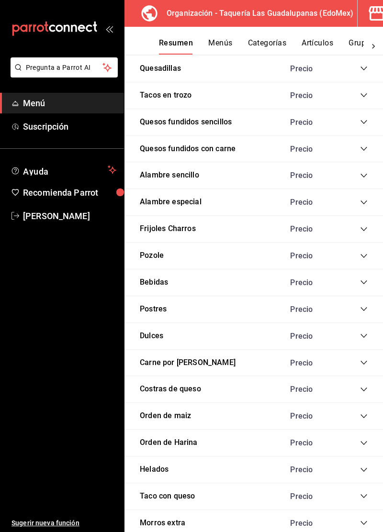
scroll to position [306, 0]
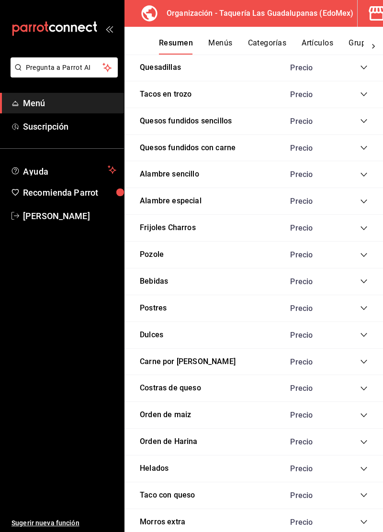
click at [363, 175] on icon "collapse-category-row" at bounding box center [364, 175] width 8 height 8
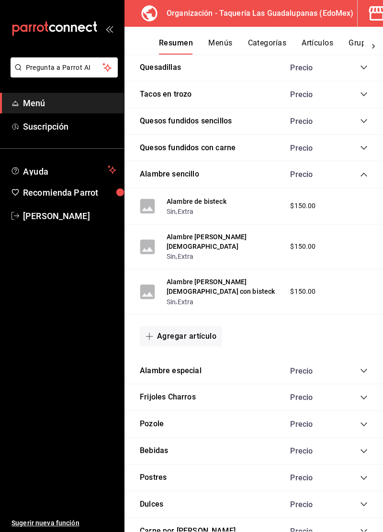
click at [362, 175] on icon "collapse-category-row" at bounding box center [364, 175] width 8 height 8
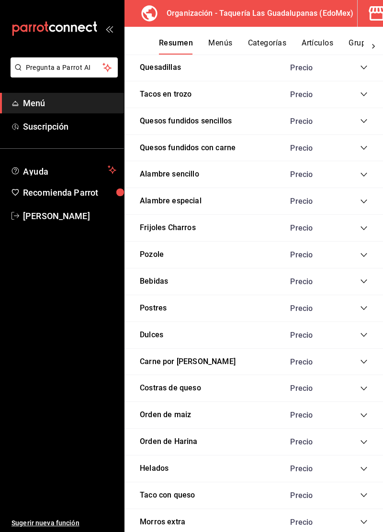
click at [365, 173] on icon "collapse-category-row" at bounding box center [363, 175] width 6 height 4
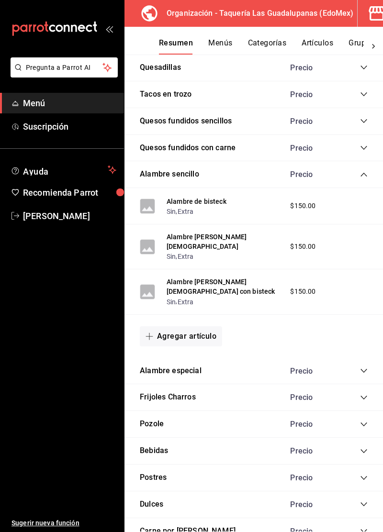
click at [363, 173] on icon "collapse-category-row" at bounding box center [363, 175] width 6 height 4
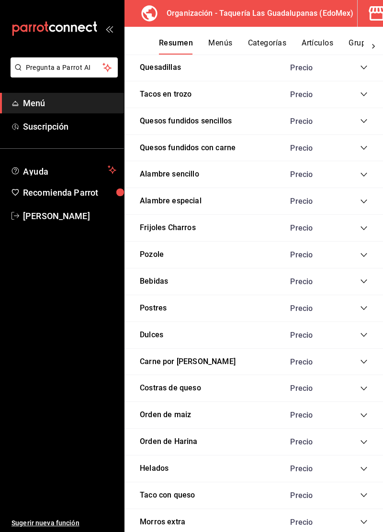
click at [358, 215] on div "Frijoles Charros Precio" at bounding box center [253, 228] width 258 height 27
click at [361, 202] on icon "collapse-category-row" at bounding box center [364, 202] width 8 height 8
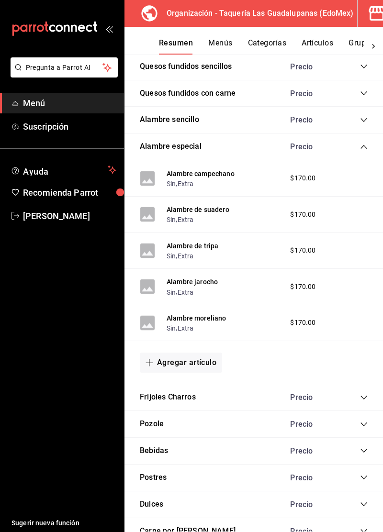
scroll to position [361, 0]
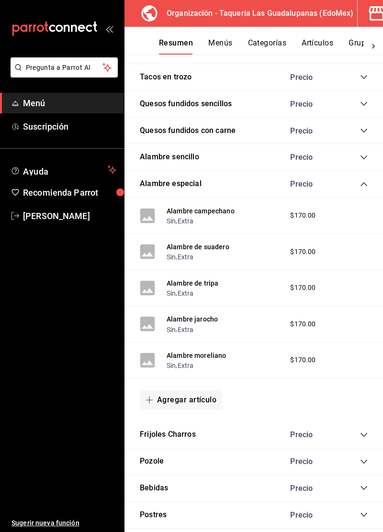
click at [361, 183] on icon "collapse-category-row" at bounding box center [364, 184] width 8 height 8
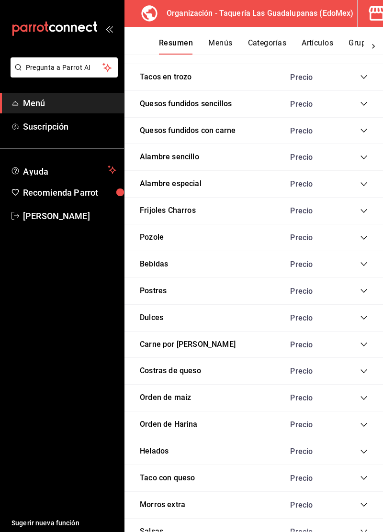
scroll to position [314, 0]
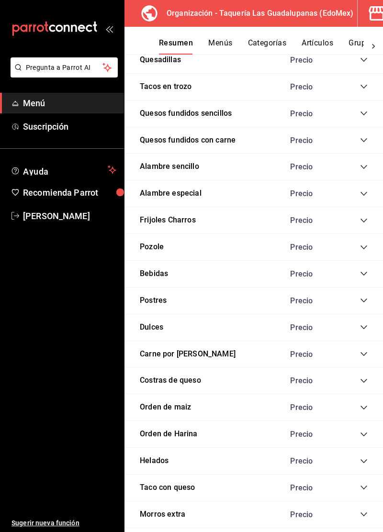
click at [361, 163] on icon "collapse-category-row" at bounding box center [364, 167] width 8 height 8
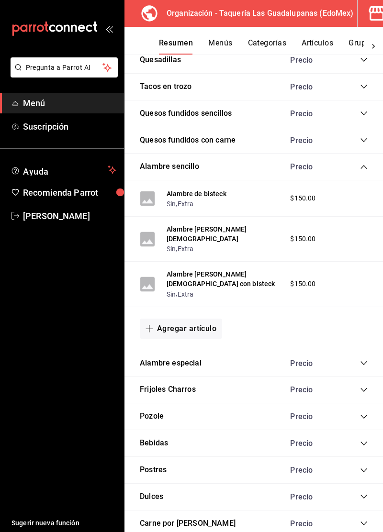
click at [175, 319] on button "Agregar artículo" at bounding box center [181, 329] width 82 height 20
click at [186, 361] on li "Artículo nuevo" at bounding box center [177, 355] width 75 height 23
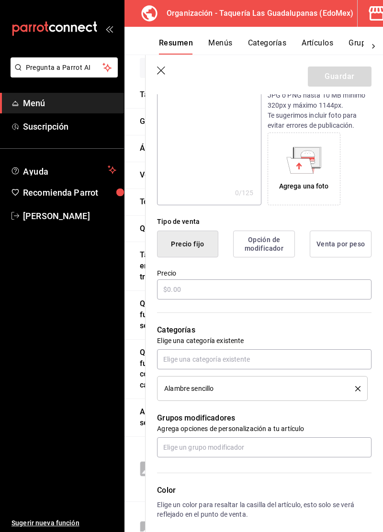
scroll to position [117, 0]
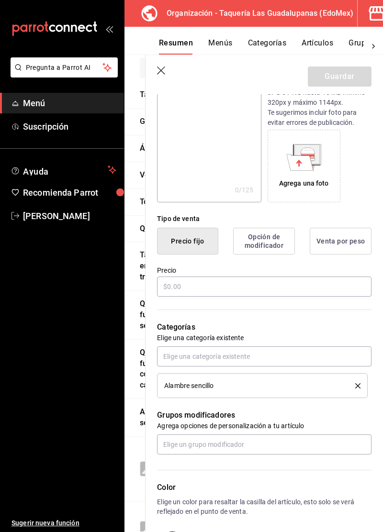
type input "Alambre de longaniza"
click at [275, 290] on input "text" at bounding box center [264, 286] width 214 height 20
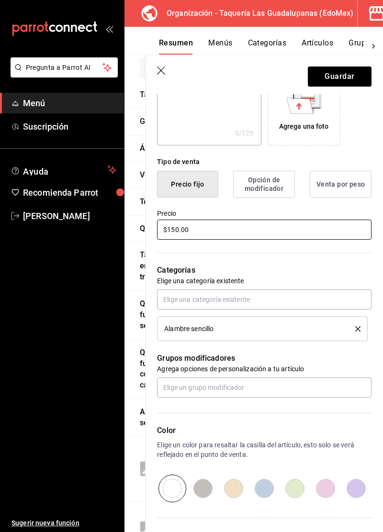
scroll to position [0, 0]
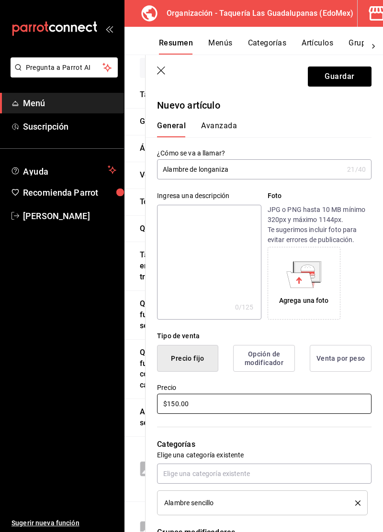
type input "$150.00"
click at [339, 80] on button "Guardar" at bounding box center [340, 76] width 64 height 20
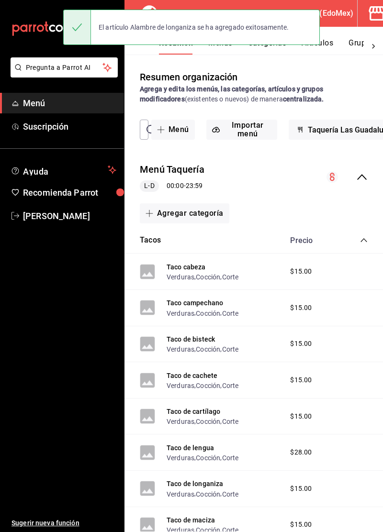
click at [360, 242] on icon "collapse-category-row" at bounding box center [364, 240] width 8 height 8
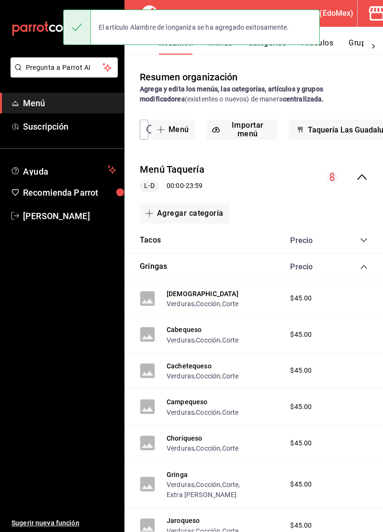
click at [361, 267] on icon "collapse-category-row" at bounding box center [363, 267] width 6 height 4
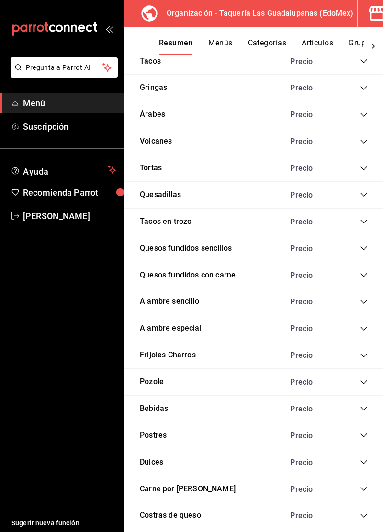
scroll to position [180, 0]
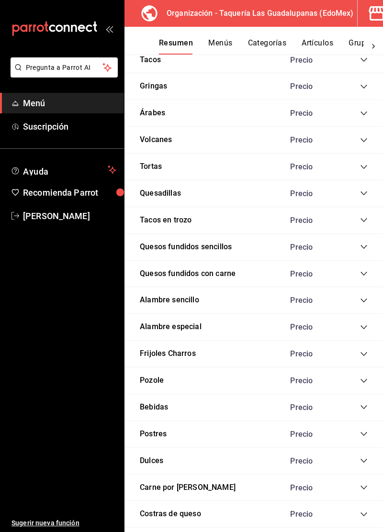
click at [364, 246] on icon "collapse-category-row" at bounding box center [364, 247] width 8 height 8
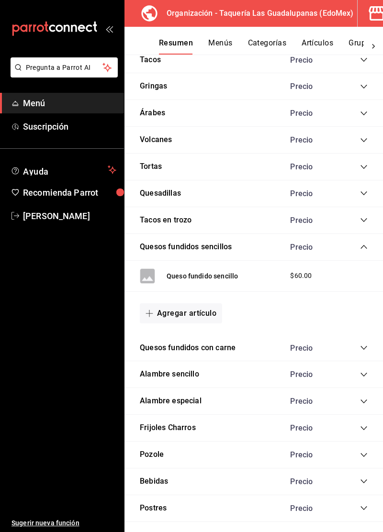
click at [361, 246] on icon "collapse-category-row" at bounding box center [364, 247] width 8 height 8
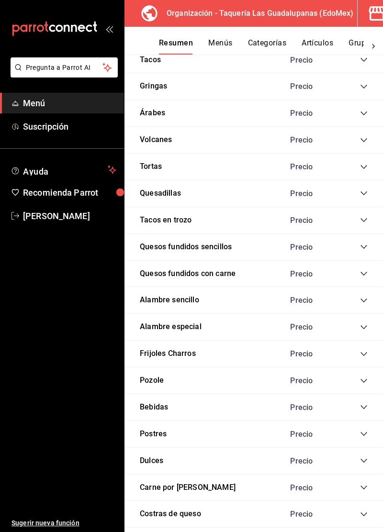
click at [353, 305] on div "Alambre sencillo Precio" at bounding box center [253, 300] width 258 height 27
click at [362, 297] on icon "collapse-category-row" at bounding box center [364, 301] width 8 height 8
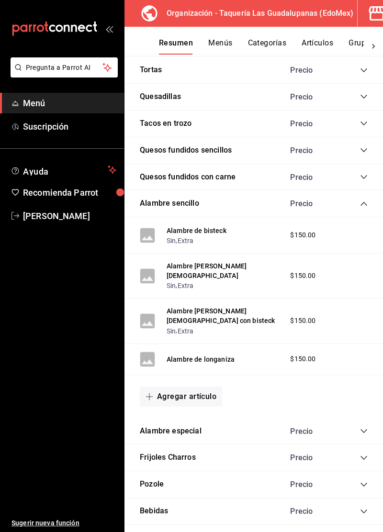
scroll to position [277, 0]
click at [178, 386] on button "Agregar artículo" at bounding box center [181, 396] width 82 height 20
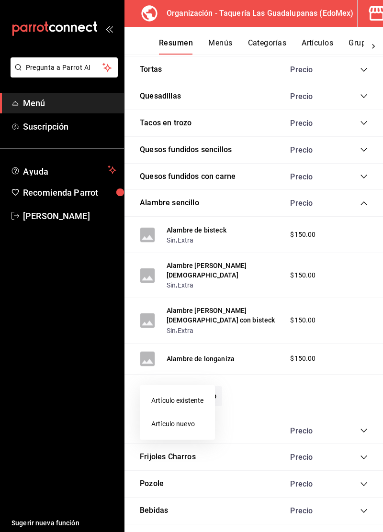
click at [174, 431] on li "Artículo nuevo" at bounding box center [177, 423] width 75 height 23
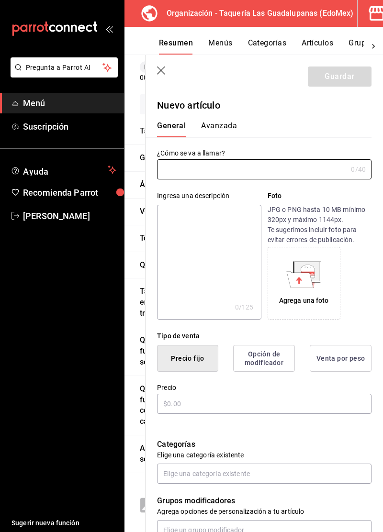
type input "AR-1758746746216"
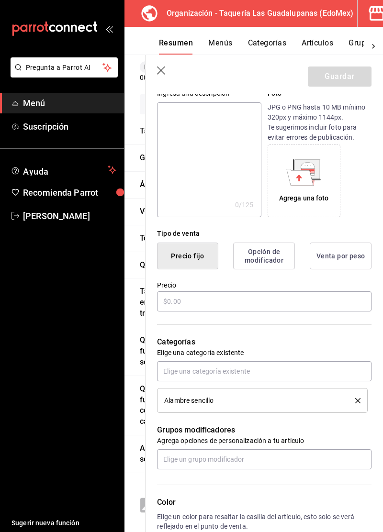
scroll to position [103, 0]
type input "Alambre de bistec con longaniza"
click at [276, 302] on input "text" at bounding box center [264, 301] width 214 height 20
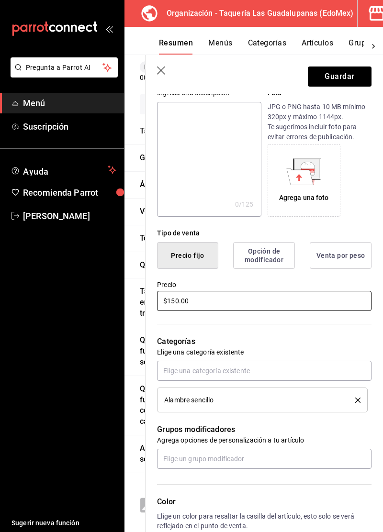
type input "$150.00"
click at [344, 77] on button "Guardar" at bounding box center [340, 76] width 64 height 20
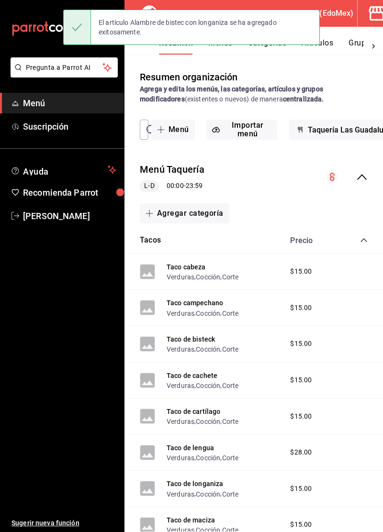
click at [360, 240] on icon "collapse-category-row" at bounding box center [364, 240] width 8 height 8
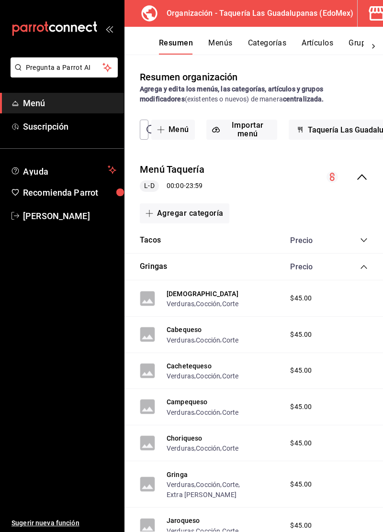
click at [363, 268] on icon "collapse-category-row" at bounding box center [364, 267] width 8 height 8
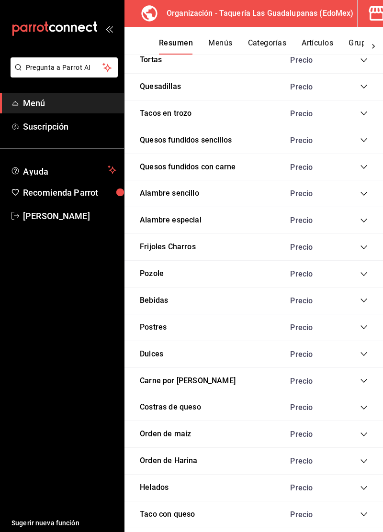
scroll to position [288, 0]
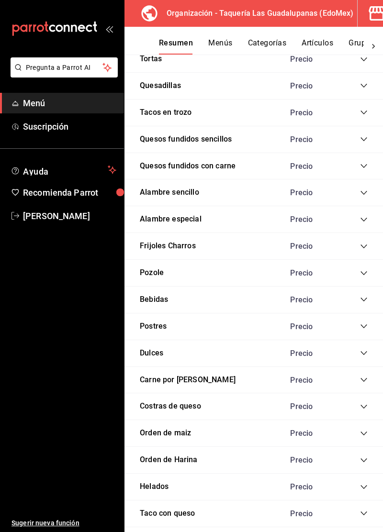
click at [362, 189] on icon "collapse-category-row" at bounding box center [364, 193] width 8 height 8
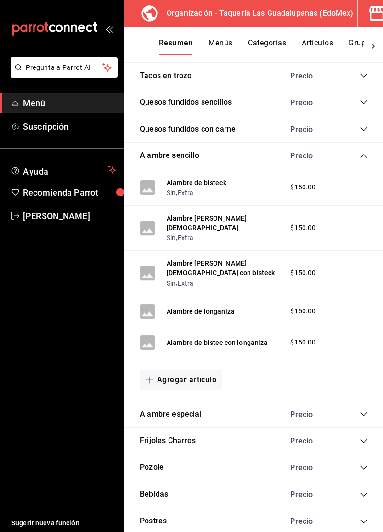
scroll to position [324, 0]
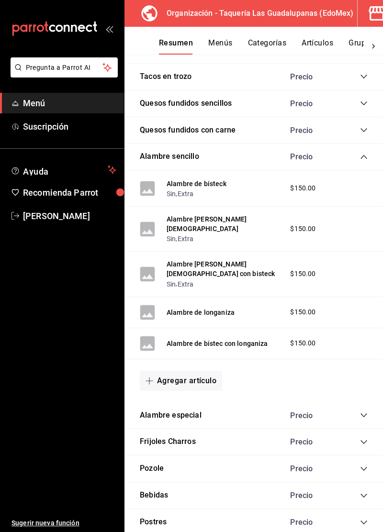
click at [364, 156] on div "Alambre sencillo Precio" at bounding box center [253, 157] width 258 height 27
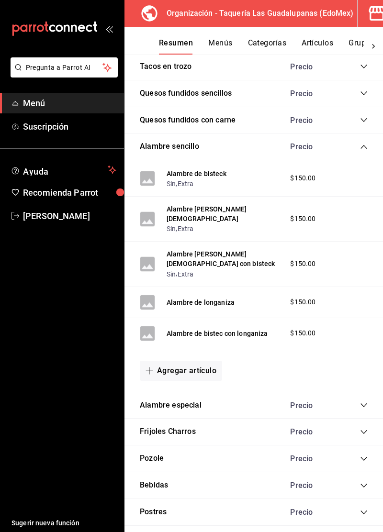
click at [363, 143] on icon "collapse-category-row" at bounding box center [364, 147] width 8 height 8
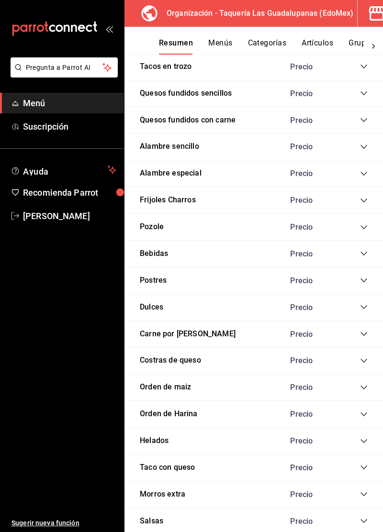
scroll to position [314, 0]
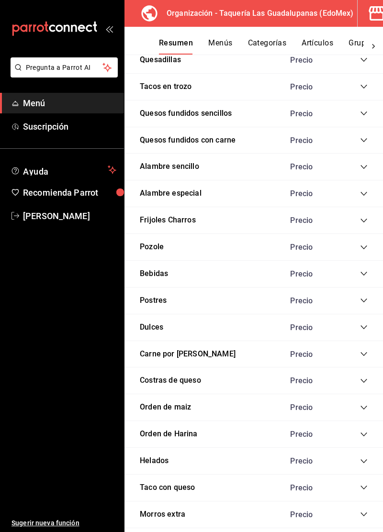
click at [361, 190] on icon "collapse-category-row" at bounding box center [364, 194] width 8 height 8
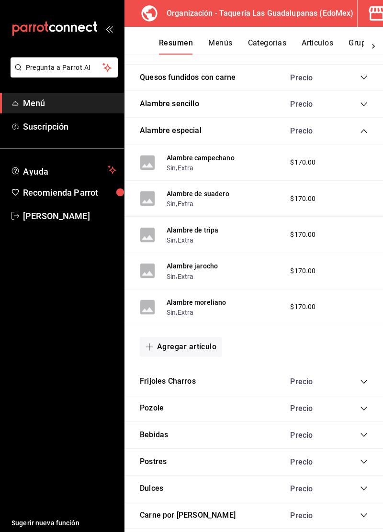
scroll to position [384, 0]
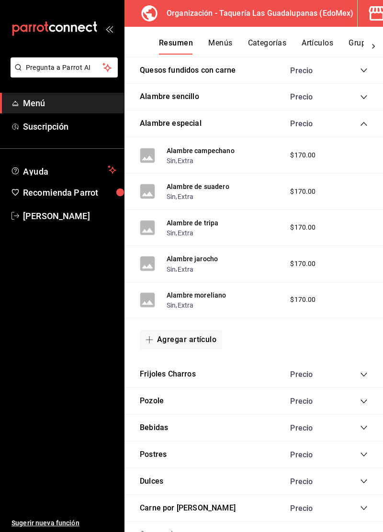
click at [199, 330] on button "Agregar artículo" at bounding box center [181, 340] width 82 height 20
click at [191, 378] on li "Artículo nuevo" at bounding box center [177, 374] width 75 height 23
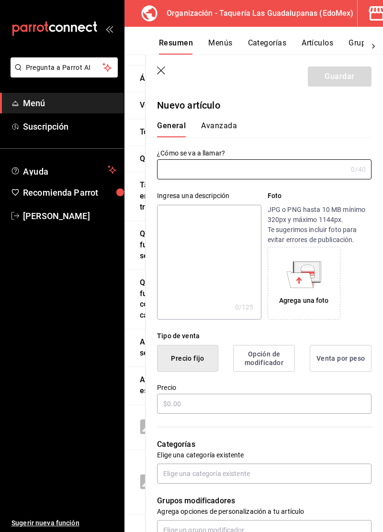
type input "AR-1758747131549"
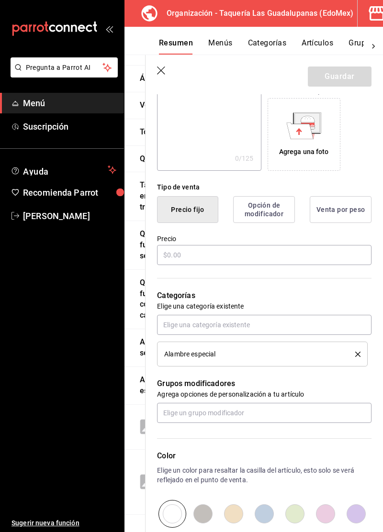
scroll to position [150, 0]
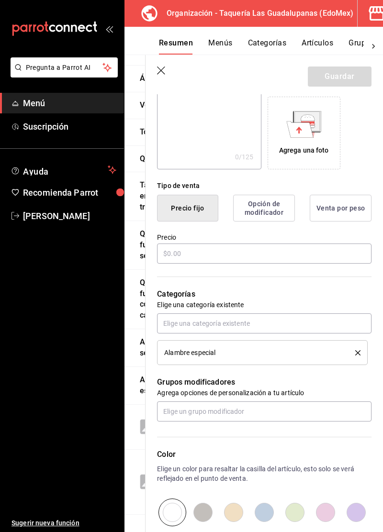
type input "Alambre de cabeza o maciza"
click at [318, 252] on input "text" at bounding box center [264, 253] width 214 height 20
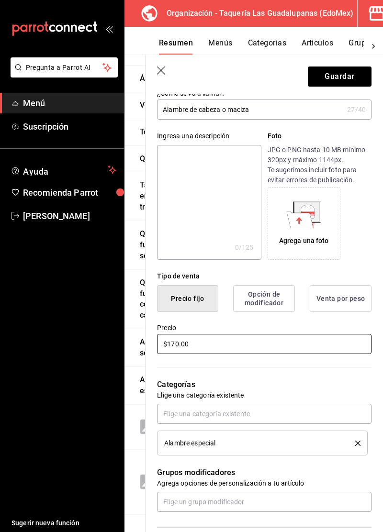
scroll to position [59, 0]
type input "$170.00"
click at [347, 77] on button "Guardar" at bounding box center [340, 76] width 64 height 20
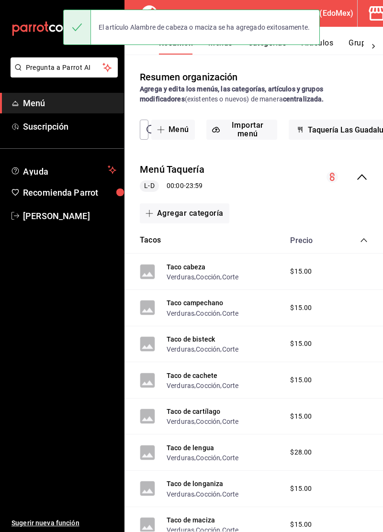
click at [364, 236] on icon "collapse-category-row" at bounding box center [364, 240] width 8 height 8
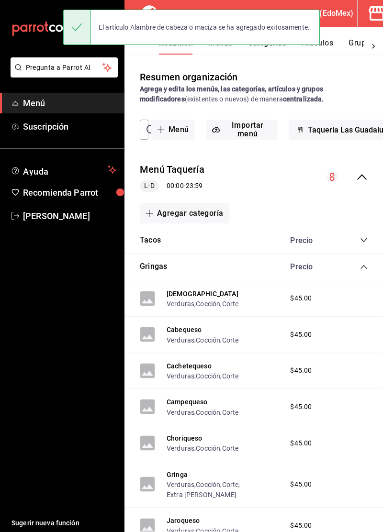
click at [364, 266] on div "Gringas Precio" at bounding box center [253, 267] width 258 height 27
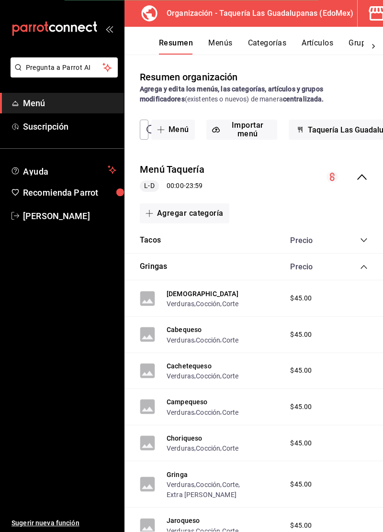
click at [364, 263] on icon "collapse-category-row" at bounding box center [364, 267] width 8 height 8
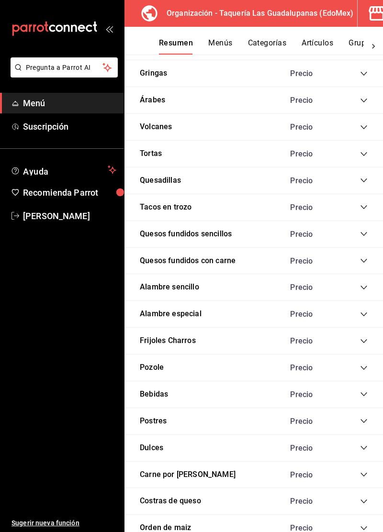
scroll to position [195, 0]
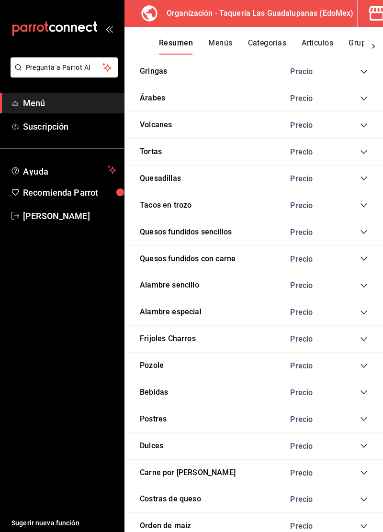
click at [362, 309] on icon "collapse-category-row" at bounding box center [364, 313] width 8 height 8
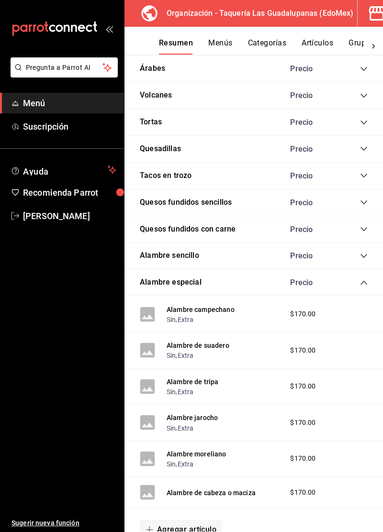
scroll to position [224, 0]
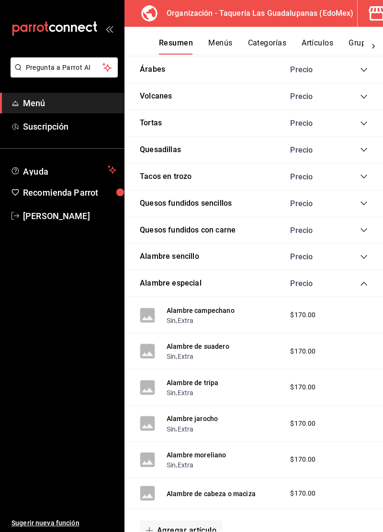
click at [364, 280] on icon "collapse-category-row" at bounding box center [364, 284] width 8 height 8
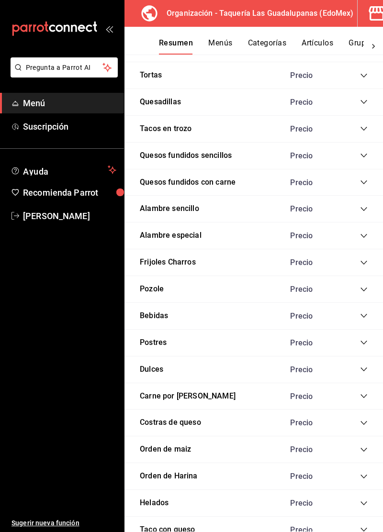
scroll to position [279, 0]
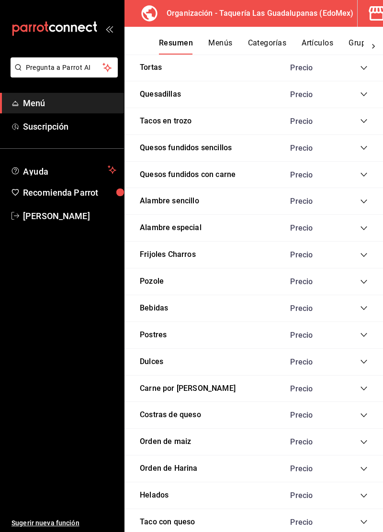
click at [361, 251] on icon "collapse-category-row" at bounding box center [364, 255] width 8 height 8
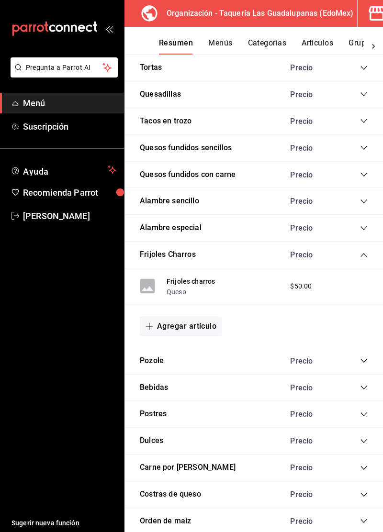
click at [361, 251] on icon "collapse-category-row" at bounding box center [364, 255] width 8 height 8
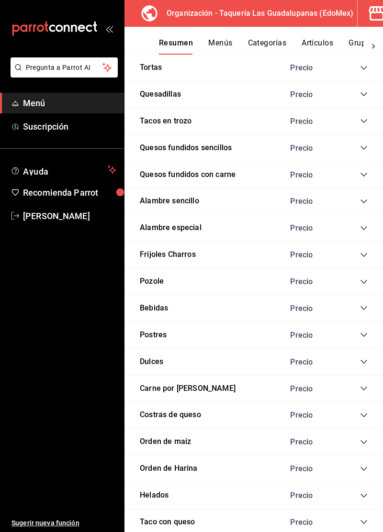
click at [360, 278] on icon "collapse-category-row" at bounding box center [364, 282] width 8 height 8
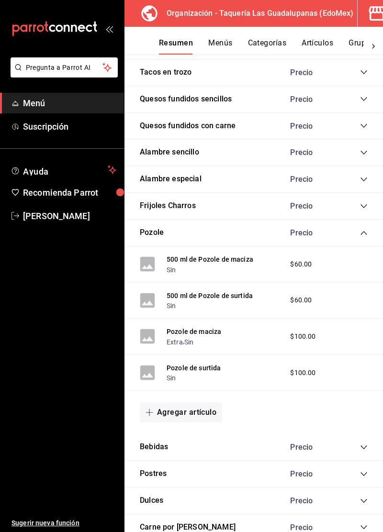
scroll to position [328, 0]
click at [256, 259] on div "500 ml de Pozole de maciza Sin $60.00" at bounding box center [253, 264] width 258 height 36
click at [308, 261] on div "500 ml de Pozole de maciza Sin $60.00" at bounding box center [253, 264] width 258 height 36
click at [154, 258] on rect at bounding box center [147, 263] width 15 height 15
click at [251, 254] on button "500 ml de Pozole de maciza" at bounding box center [209, 259] width 87 height 10
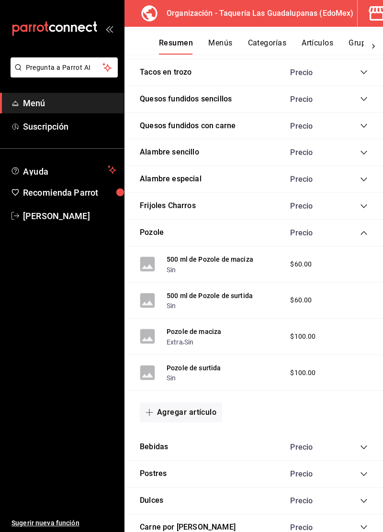
click at [260, 257] on main "Resumen organización Agrega y edita los menús, las categorías, artículos y grup…" at bounding box center [253, 293] width 258 height 477
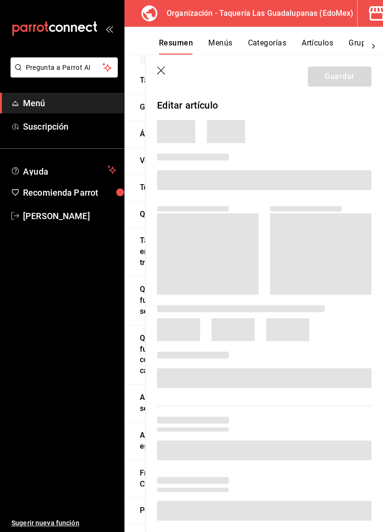
click at [236, 255] on span at bounding box center [207, 253] width 101 height 81
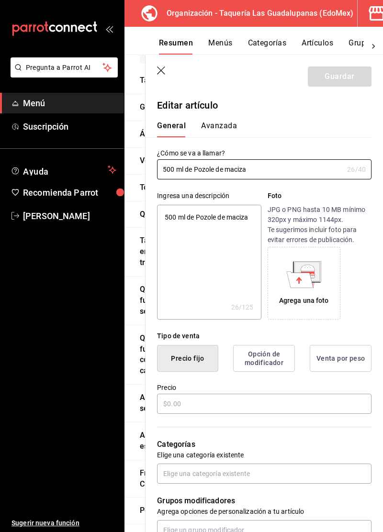
type textarea "x"
type input "$60.00"
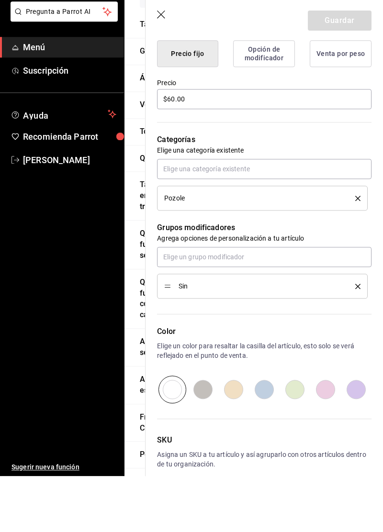
scroll to position [10, 0]
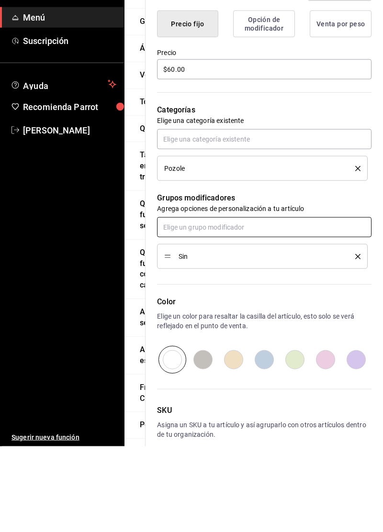
click at [292, 313] on input "text" at bounding box center [264, 313] width 214 height 20
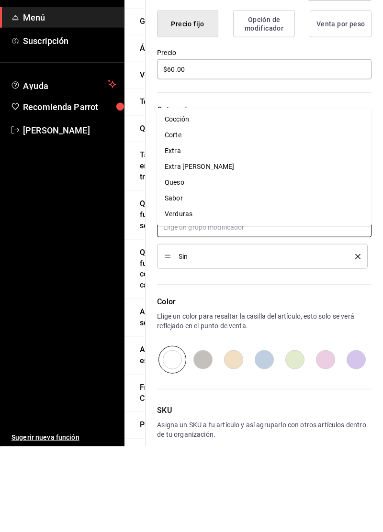
type textarea "x"
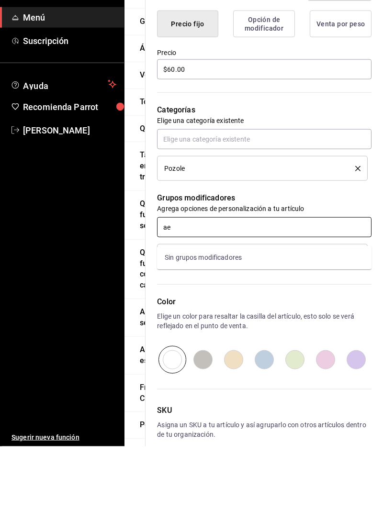
type input "a"
type input "Ex"
click at [292, 335] on li "Extra" at bounding box center [264, 343] width 214 height 16
type textarea "x"
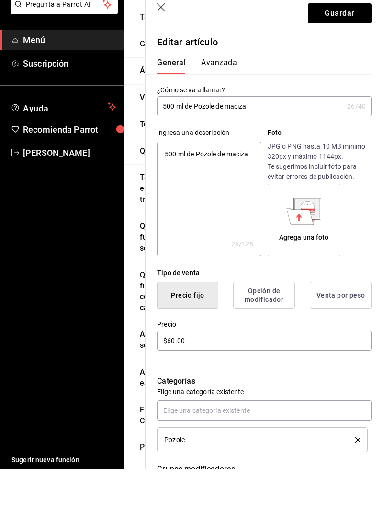
scroll to position [0, 0]
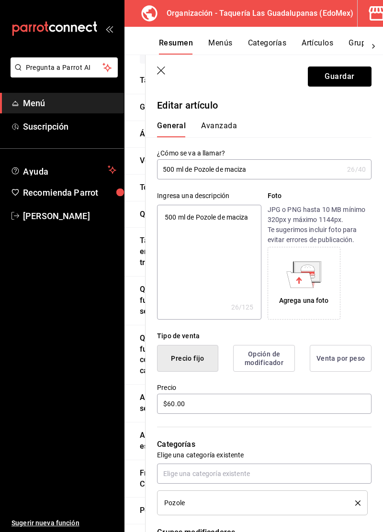
click at [339, 85] on button "Guardar" at bounding box center [340, 76] width 64 height 20
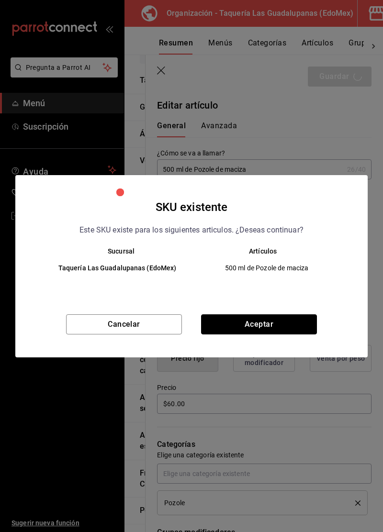
click at [282, 323] on button "Aceptar" at bounding box center [259, 324] width 116 height 20
type textarea "x"
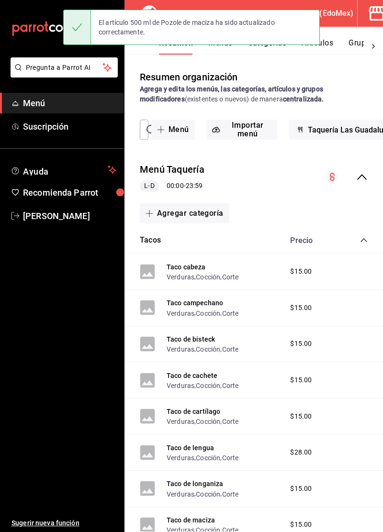
click at [362, 239] on icon "collapse-category-row" at bounding box center [364, 240] width 8 height 8
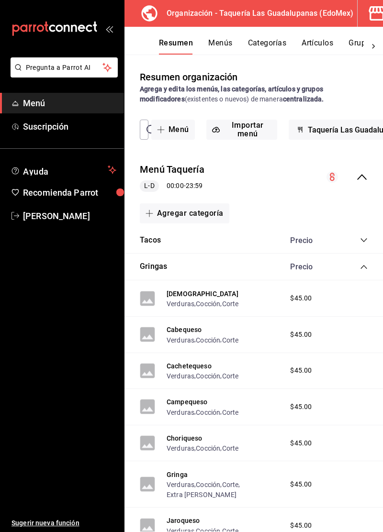
click at [361, 267] on icon "collapse-category-row" at bounding box center [364, 267] width 8 height 8
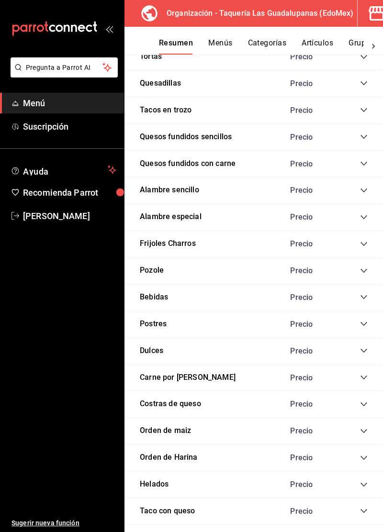
scroll to position [314, 0]
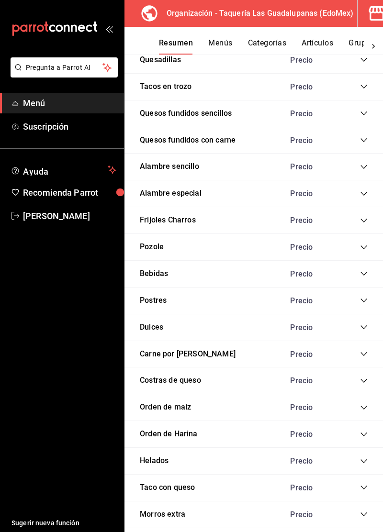
click at [360, 256] on div "Pozole Precio" at bounding box center [253, 247] width 258 height 27
click at [364, 245] on icon "collapse-category-row" at bounding box center [364, 247] width 8 height 8
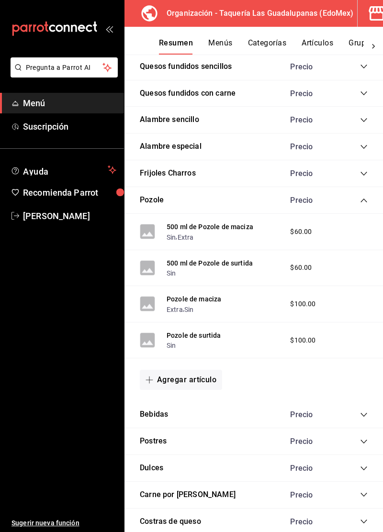
scroll to position [361, 0]
click at [247, 337] on div "Pozole de surtida Sin $100.00" at bounding box center [253, 340] width 258 height 36
click at [214, 334] on button "Pozole de surtida" at bounding box center [193, 336] width 55 height 10
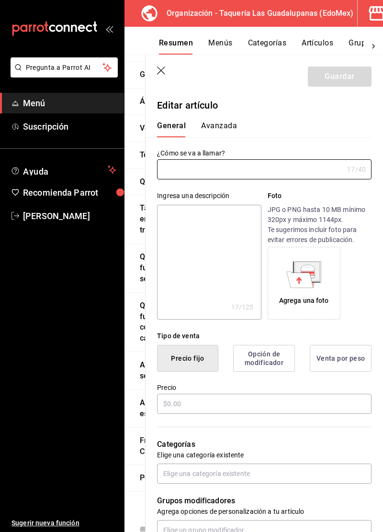
type input "Pozole de surtida"
type textarea "Pozole de surtida"
type textarea "x"
type input "AR-761758744087843"
type textarea "x"
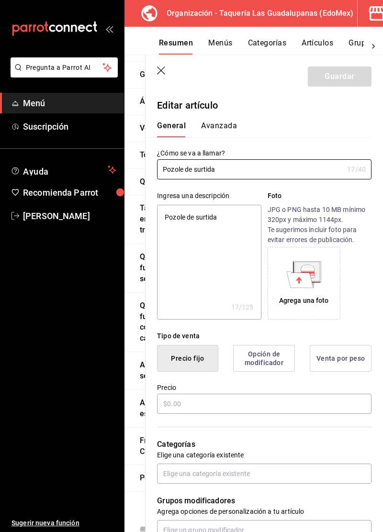
type input "$100.00"
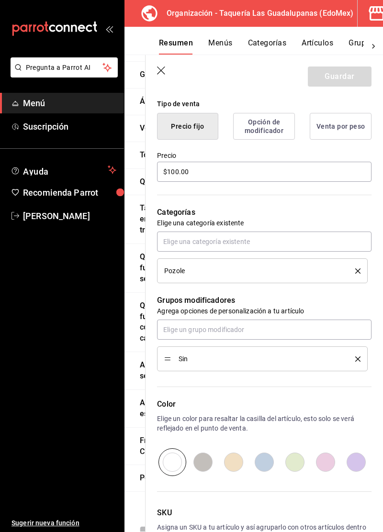
scroll to position [249, 0]
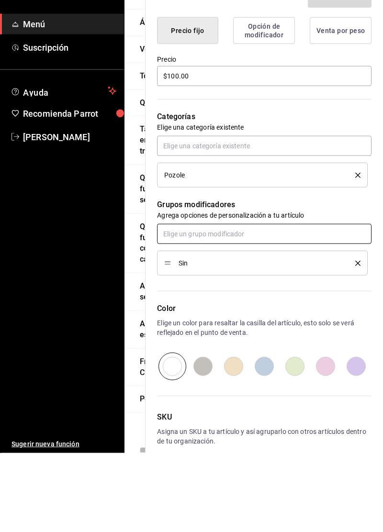
click at [298, 315] on input "text" at bounding box center [264, 313] width 214 height 20
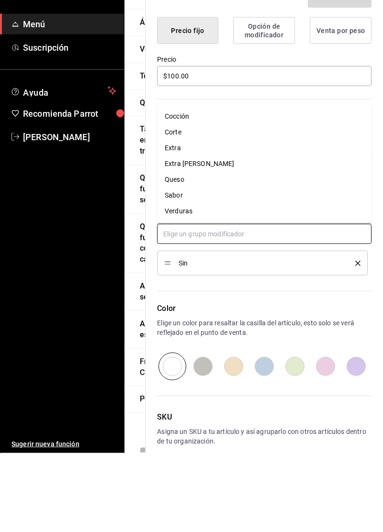
type textarea "x"
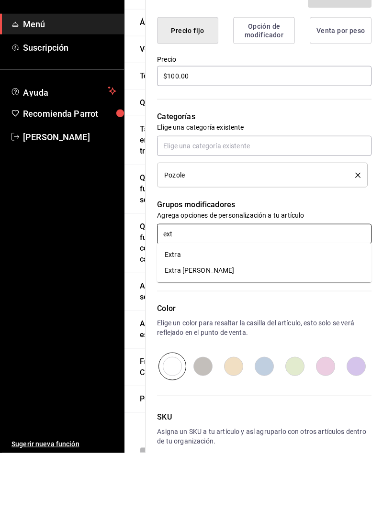
type input "extr"
click at [285, 334] on li "Extra" at bounding box center [264, 334] width 214 height 16
type textarea "x"
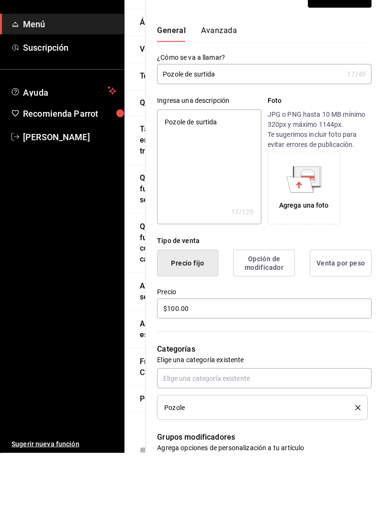
scroll to position [0, 0]
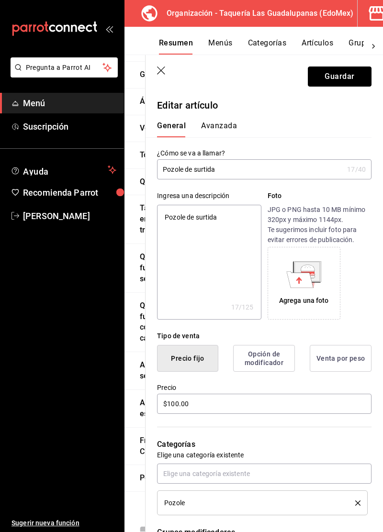
click at [341, 78] on button "Guardar" at bounding box center [340, 76] width 64 height 20
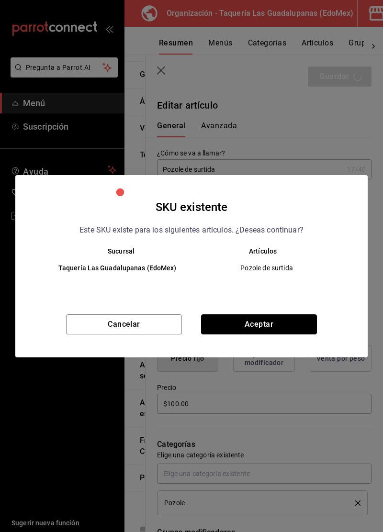
click at [293, 329] on button "Aceptar" at bounding box center [259, 324] width 116 height 20
type textarea "x"
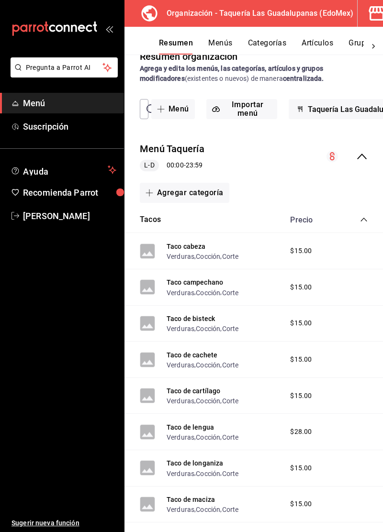
scroll to position [31, 0]
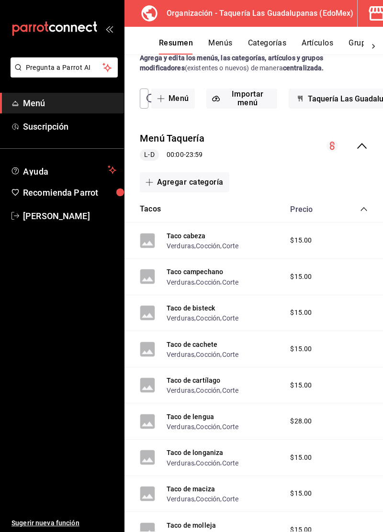
click at [365, 212] on icon "collapse-category-row" at bounding box center [364, 209] width 8 height 8
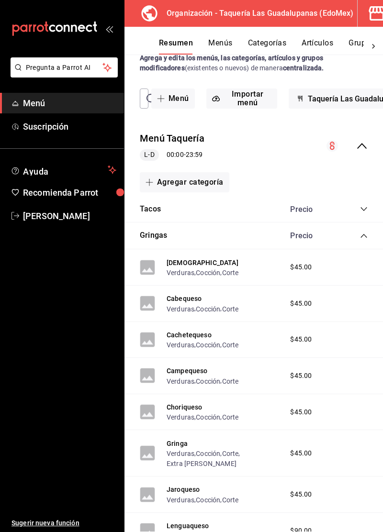
click at [364, 234] on icon "collapse-category-row" at bounding box center [363, 236] width 6 height 4
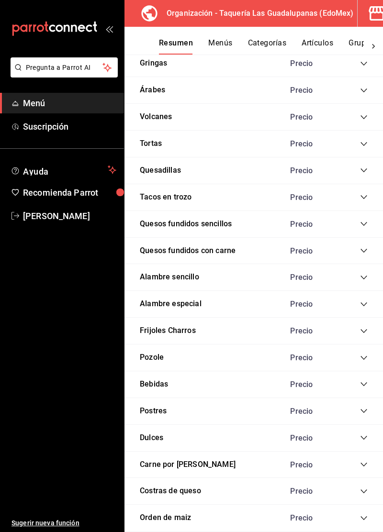
scroll to position [202, 0]
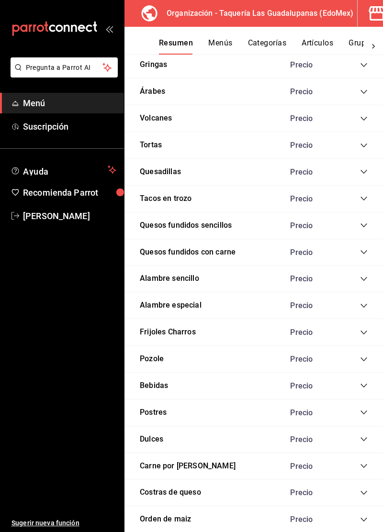
click at [361, 355] on icon "collapse-category-row" at bounding box center [364, 359] width 8 height 8
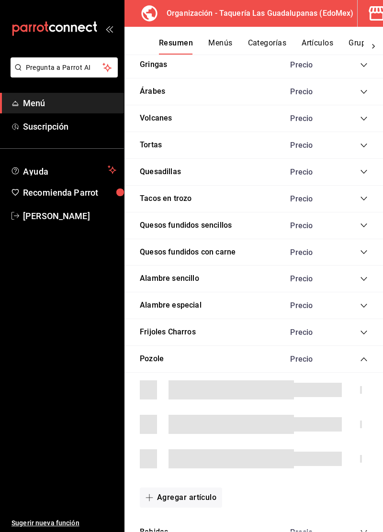
click at [362, 359] on icon "collapse-category-row" at bounding box center [364, 359] width 8 height 8
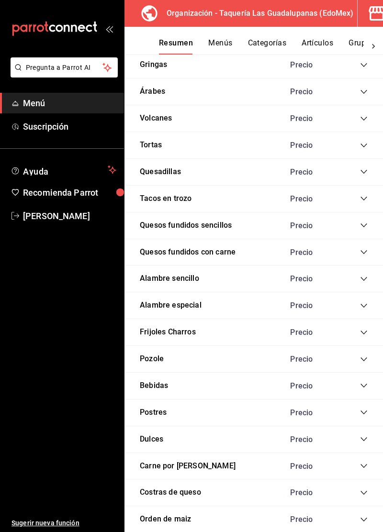
click at [363, 356] on icon "collapse-category-row" at bounding box center [364, 359] width 8 height 8
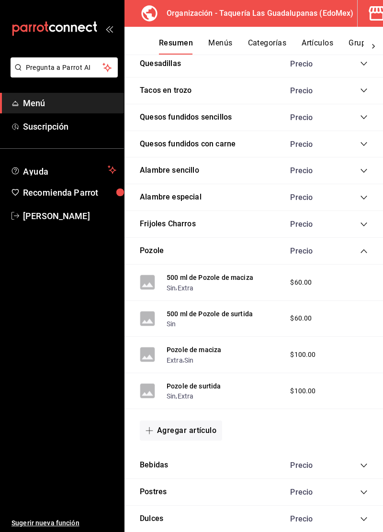
scroll to position [315, 0]
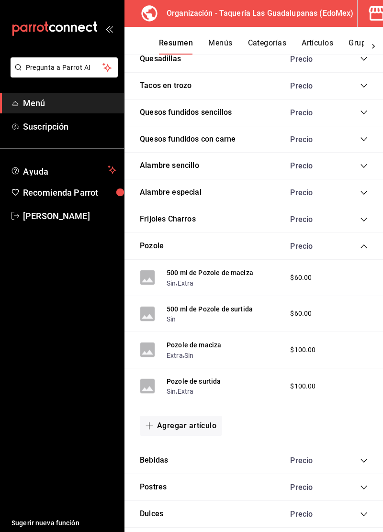
click at [276, 314] on div "500 ml de Pozole de surtida Sin $60.00" at bounding box center [253, 314] width 258 height 36
click at [236, 310] on button "500 ml de Pozole de surtida" at bounding box center [209, 309] width 86 height 10
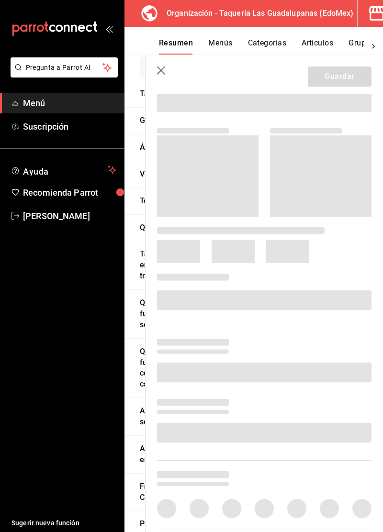
scroll to position [77, 0]
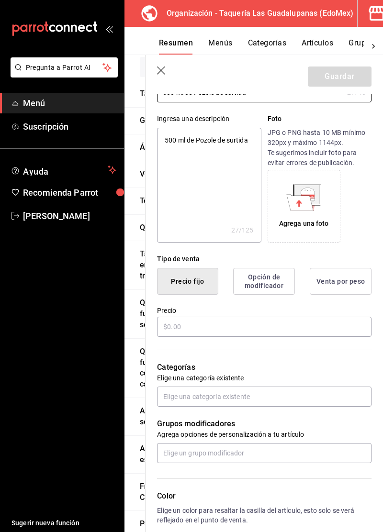
type textarea "x"
type input "$60.00"
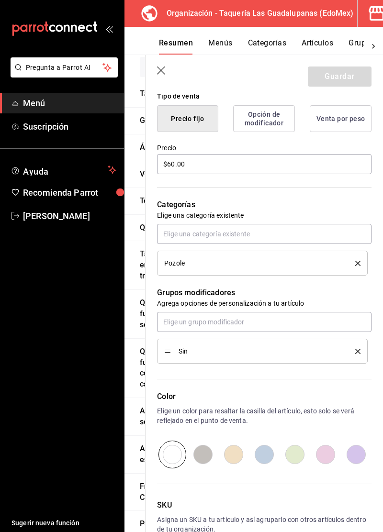
scroll to position [249, 0]
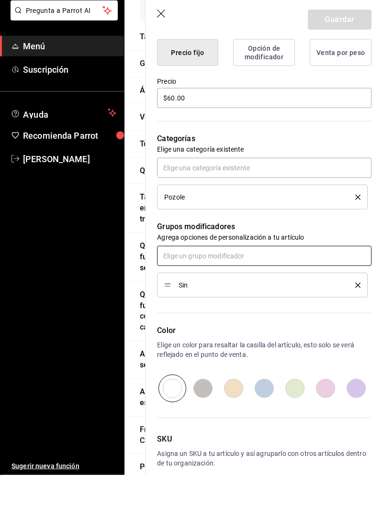
click at [302, 315] on input "text" at bounding box center [264, 313] width 214 height 20
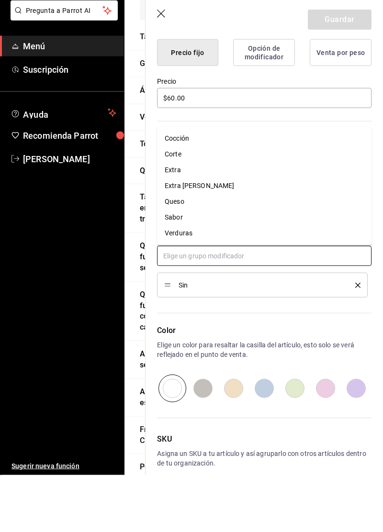
type textarea "x"
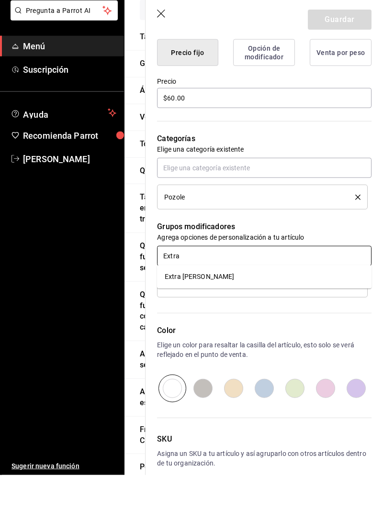
type input "Extra"
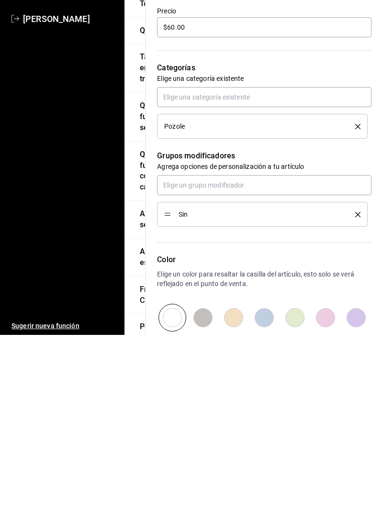
scroll to position [179, 0]
click at [322, 383] on input "text" at bounding box center [264, 383] width 214 height 20
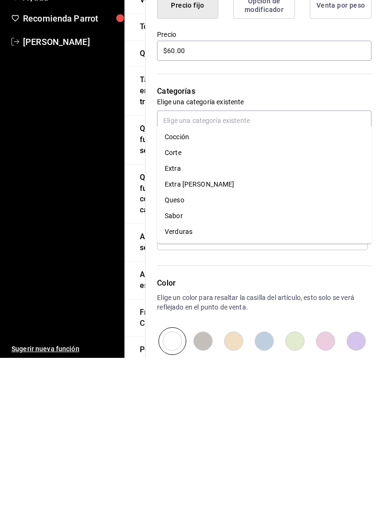
type textarea "x"
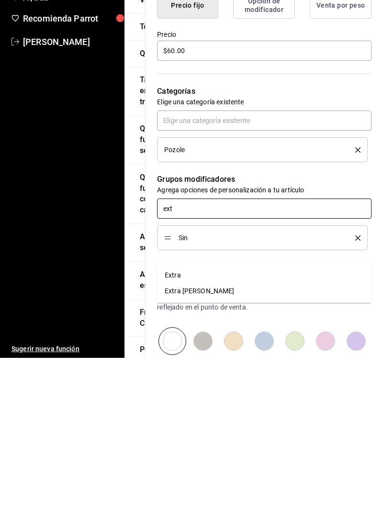
type input "extr"
click at [296, 442] on li "Extra" at bounding box center [264, 450] width 214 height 16
type textarea "x"
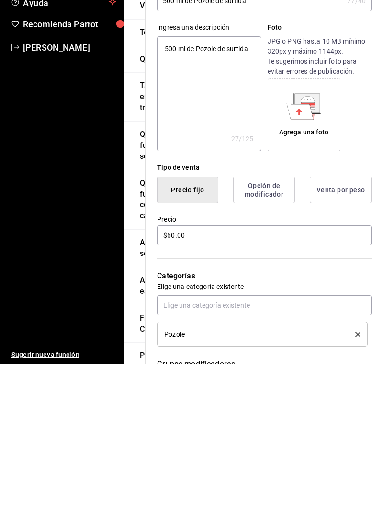
scroll to position [0, 0]
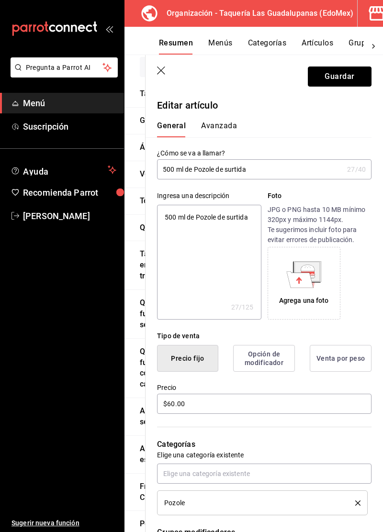
click at [342, 79] on button "Guardar" at bounding box center [340, 76] width 64 height 20
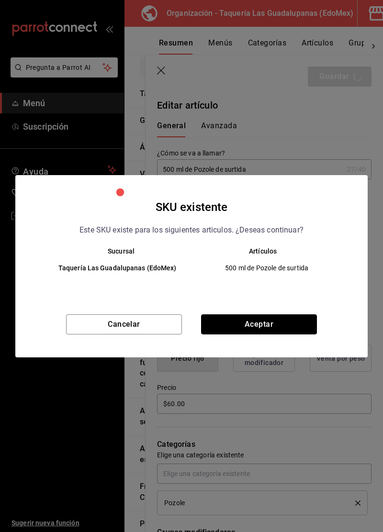
click at [286, 327] on button "Aceptar" at bounding box center [259, 324] width 116 height 20
type textarea "x"
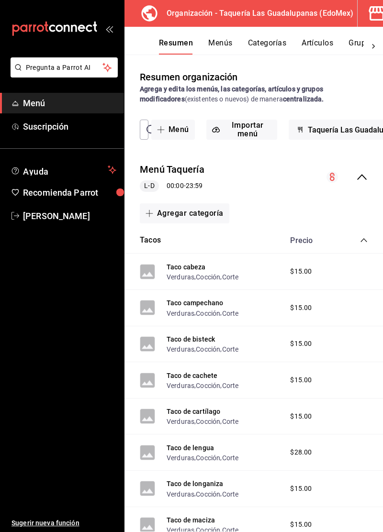
click at [363, 242] on icon "collapse-category-row" at bounding box center [364, 240] width 8 height 8
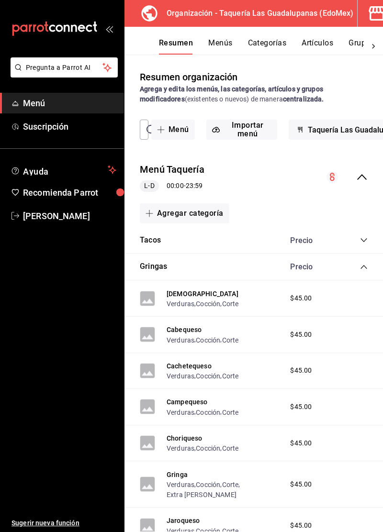
click at [364, 267] on icon "collapse-category-row" at bounding box center [364, 267] width 8 height 8
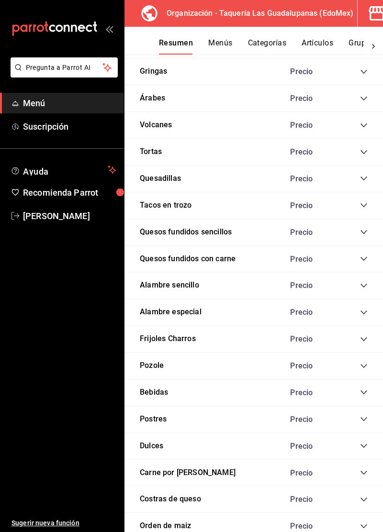
scroll to position [232, 0]
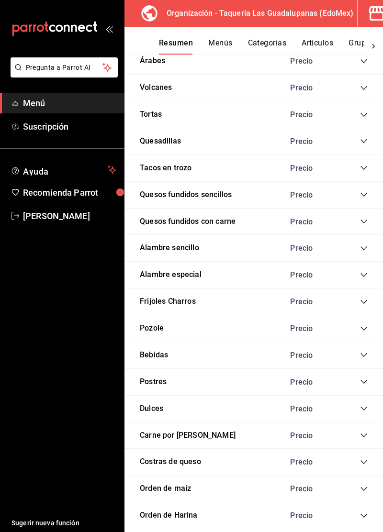
click at [362, 327] on icon "collapse-category-row" at bounding box center [363, 329] width 6 height 4
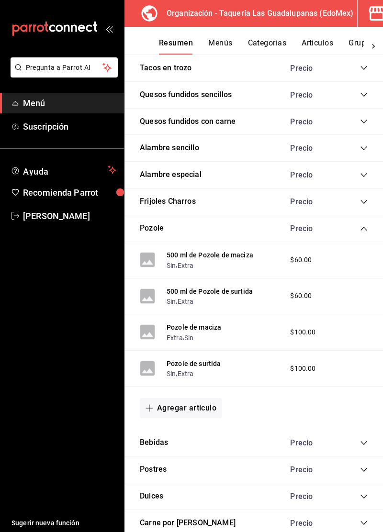
scroll to position [336, 0]
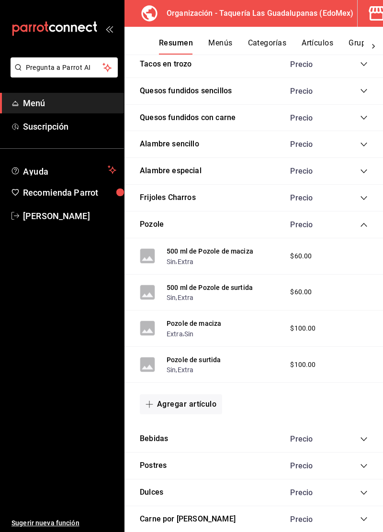
click at [363, 231] on div "Pozole Precio" at bounding box center [253, 224] width 258 height 27
click at [364, 222] on icon "collapse-category-row" at bounding box center [364, 225] width 8 height 8
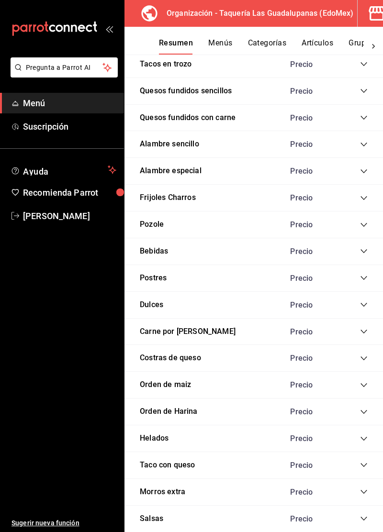
scroll to position [314, 0]
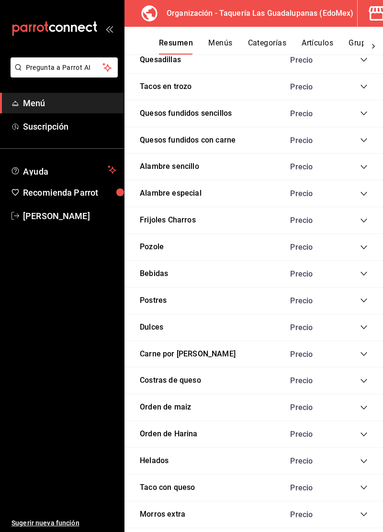
click at [364, 272] on icon "collapse-category-row" at bounding box center [364, 274] width 8 height 8
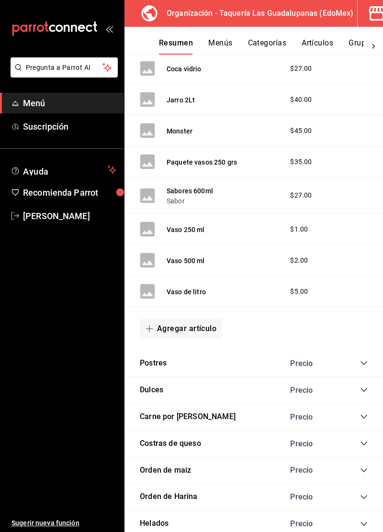
scroll to position [678, 0]
